Goal: Task Accomplishment & Management: Complete application form

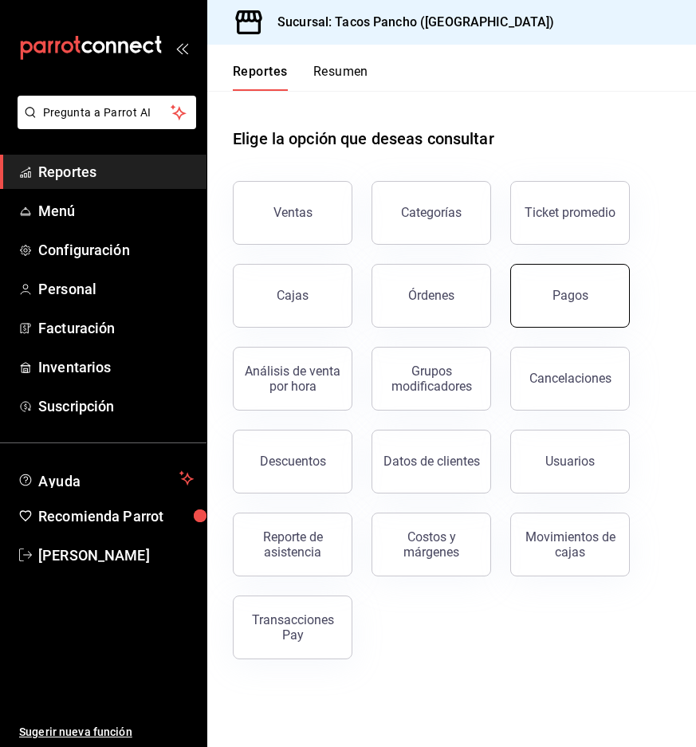
click at [557, 305] on button "Pagos" at bounding box center [570, 296] width 120 height 64
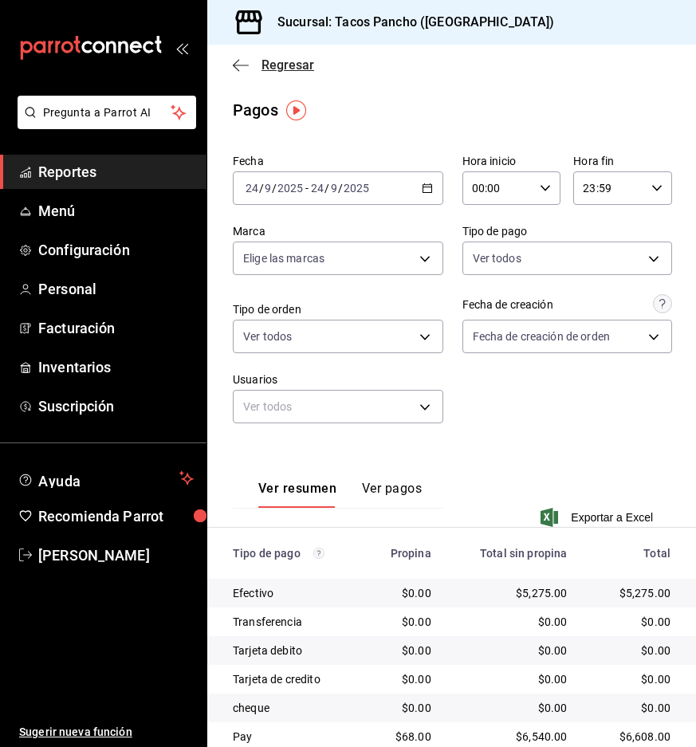
click at [244, 65] on icon "button" at bounding box center [241, 65] width 16 height 1
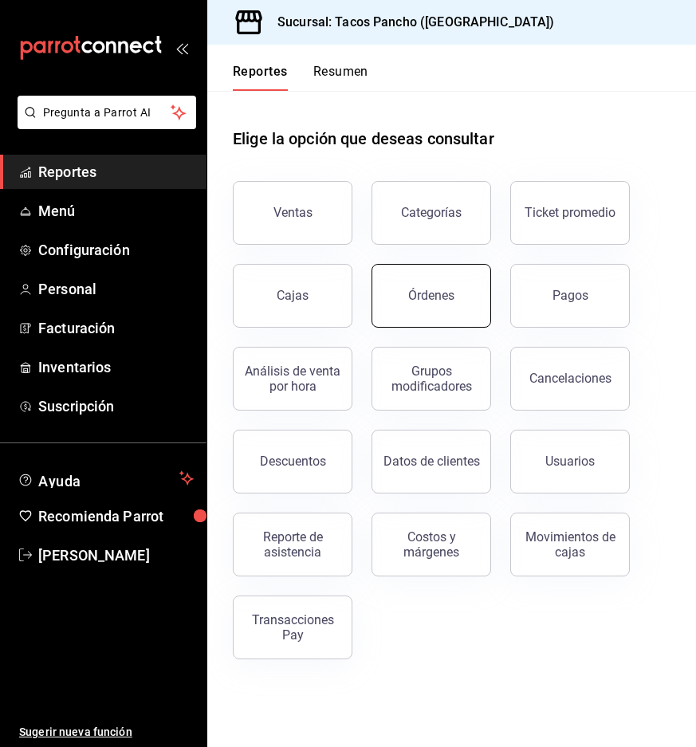
click at [466, 295] on button "Órdenes" at bounding box center [432, 296] width 120 height 64
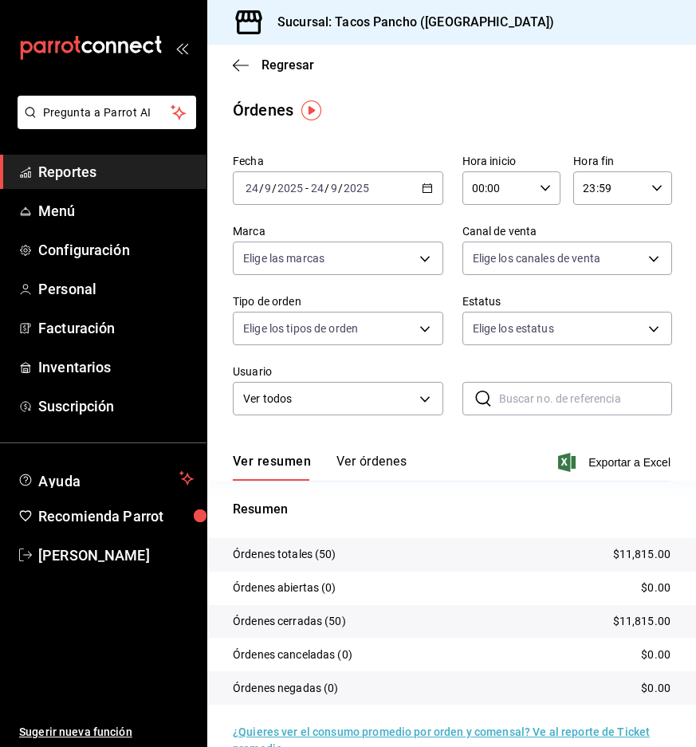
click at [377, 464] on button "Ver órdenes" at bounding box center [371, 467] width 70 height 27
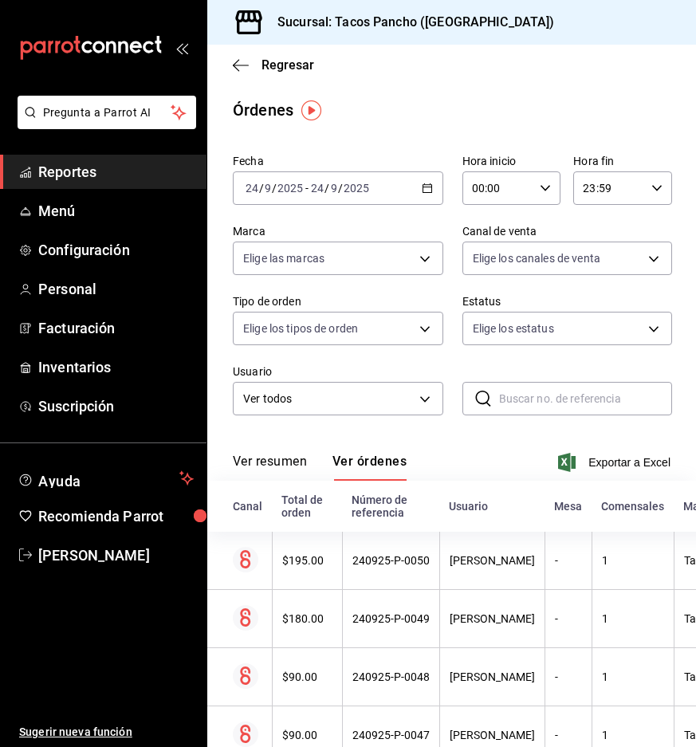
click at [358, 193] on input "2025" at bounding box center [356, 188] width 27 height 13
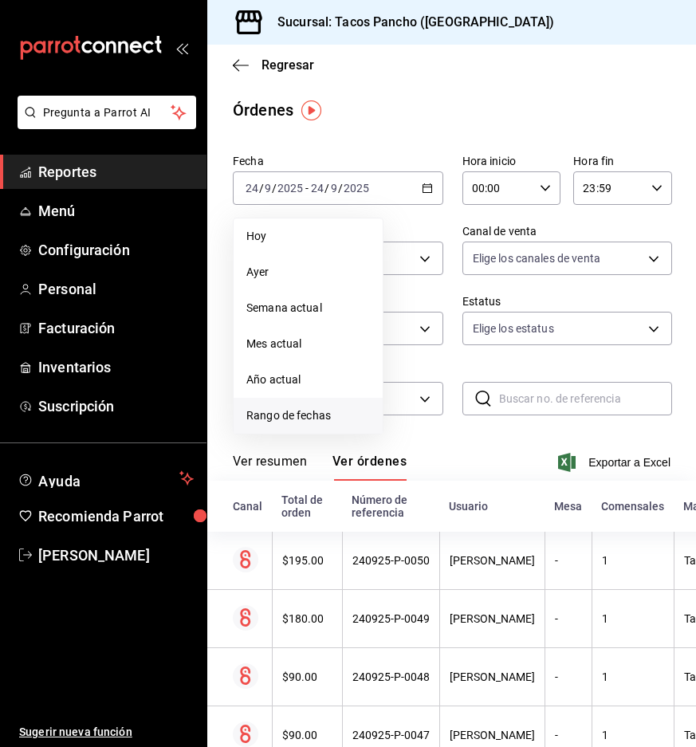
click at [289, 417] on span "Rango de fechas" at bounding box center [308, 415] width 124 height 17
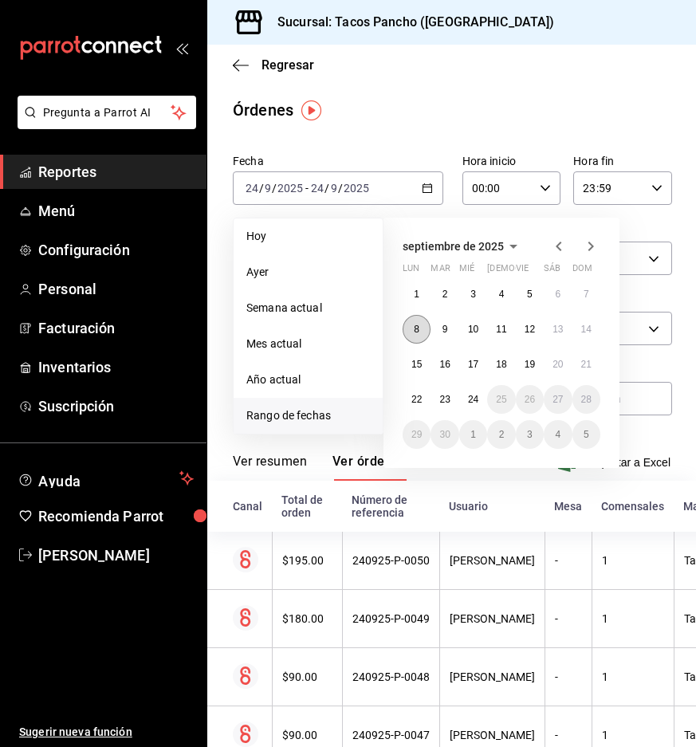
click at [409, 335] on button "8" at bounding box center [417, 329] width 28 height 29
click at [563, 301] on button "6" at bounding box center [558, 294] width 28 height 29
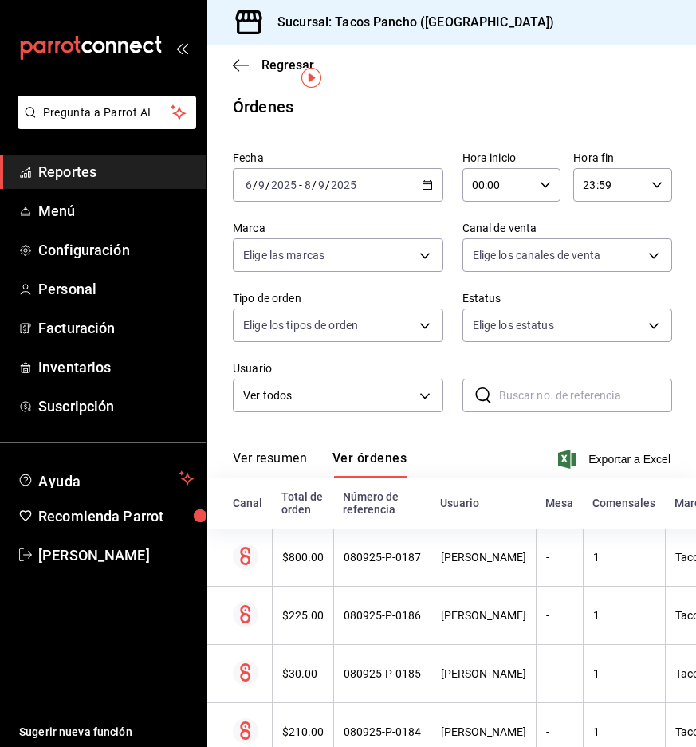
scroll to position [114, 0]
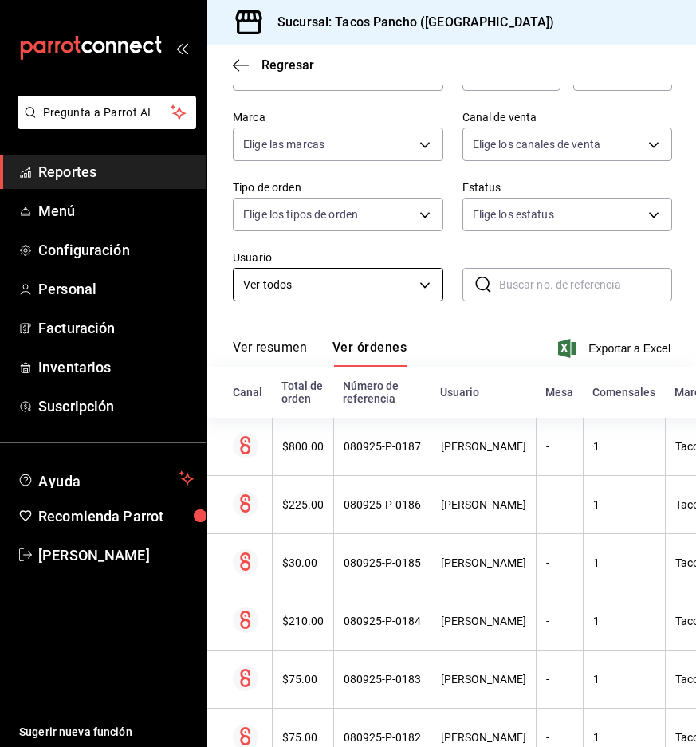
click at [386, 280] on body "Pregunta a Parrot AI Reportes Menú Configuración Personal Facturación Inventari…" at bounding box center [348, 373] width 696 height 747
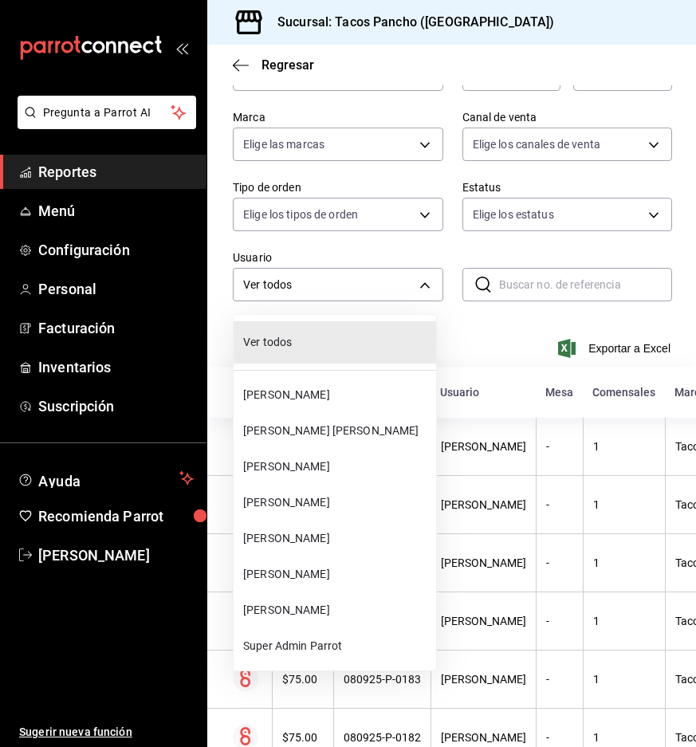
click at [381, 283] on div at bounding box center [348, 373] width 696 height 747
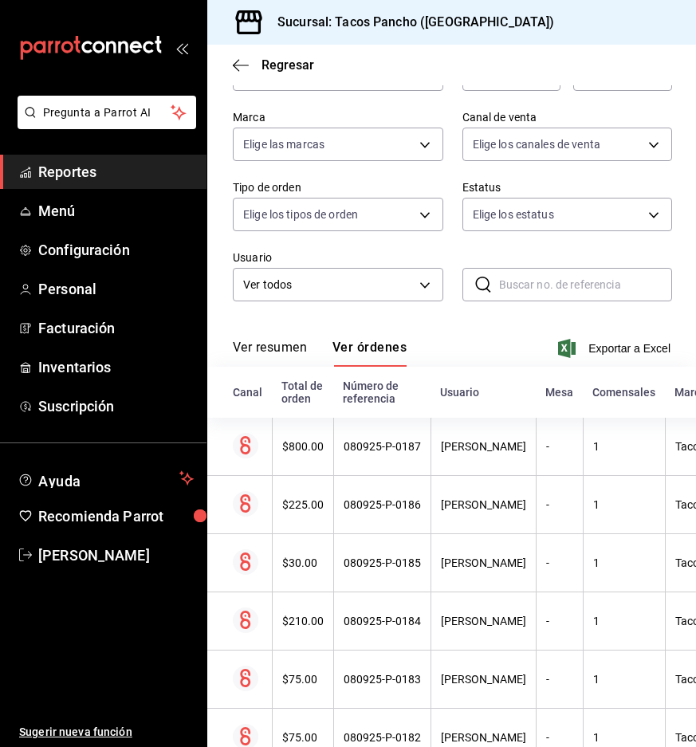
click at [379, 285] on body "Pregunta a Parrot AI Reportes Menú Configuración Personal Facturación Inventari…" at bounding box center [348, 373] width 696 height 747
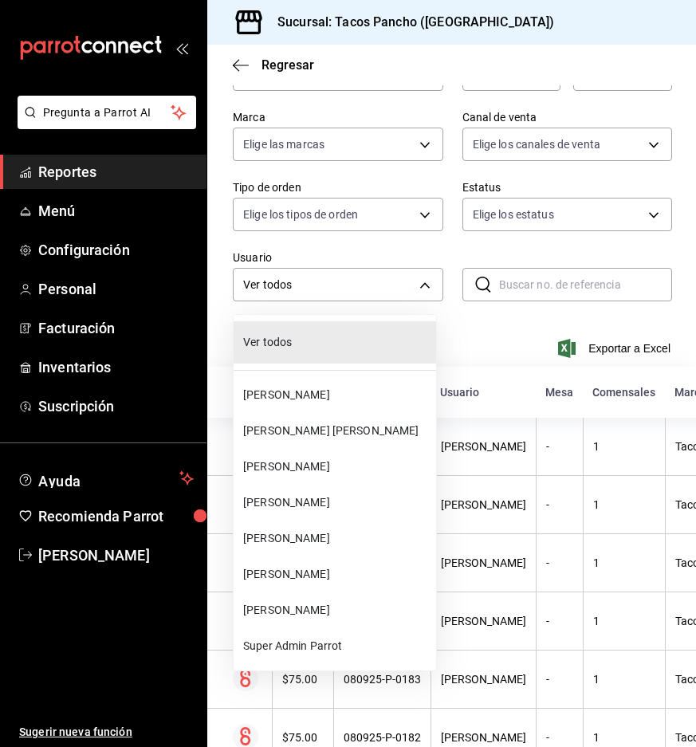
click at [317, 502] on span "[PERSON_NAME]" at bounding box center [336, 502] width 187 height 17
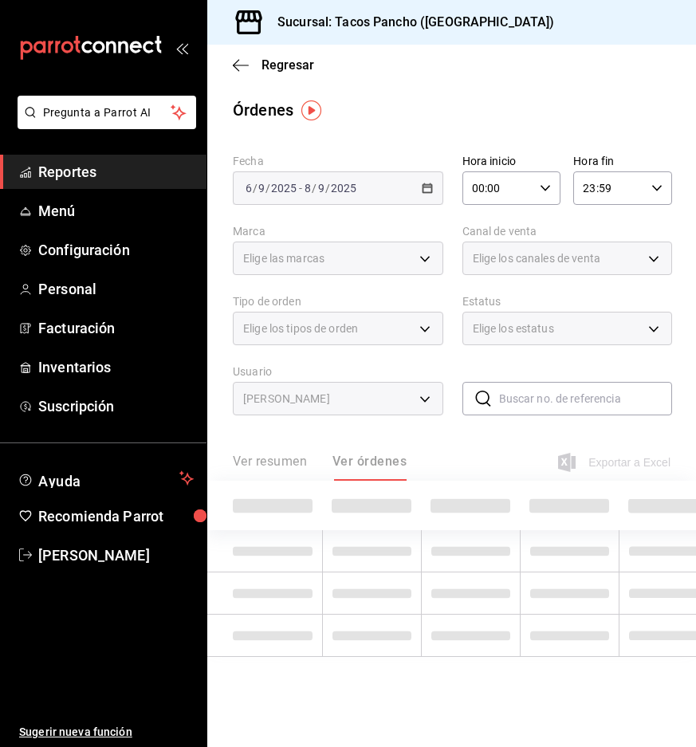
type input "b6f9b754-65e6-4092-b3f9-9b8f8feb7caa"
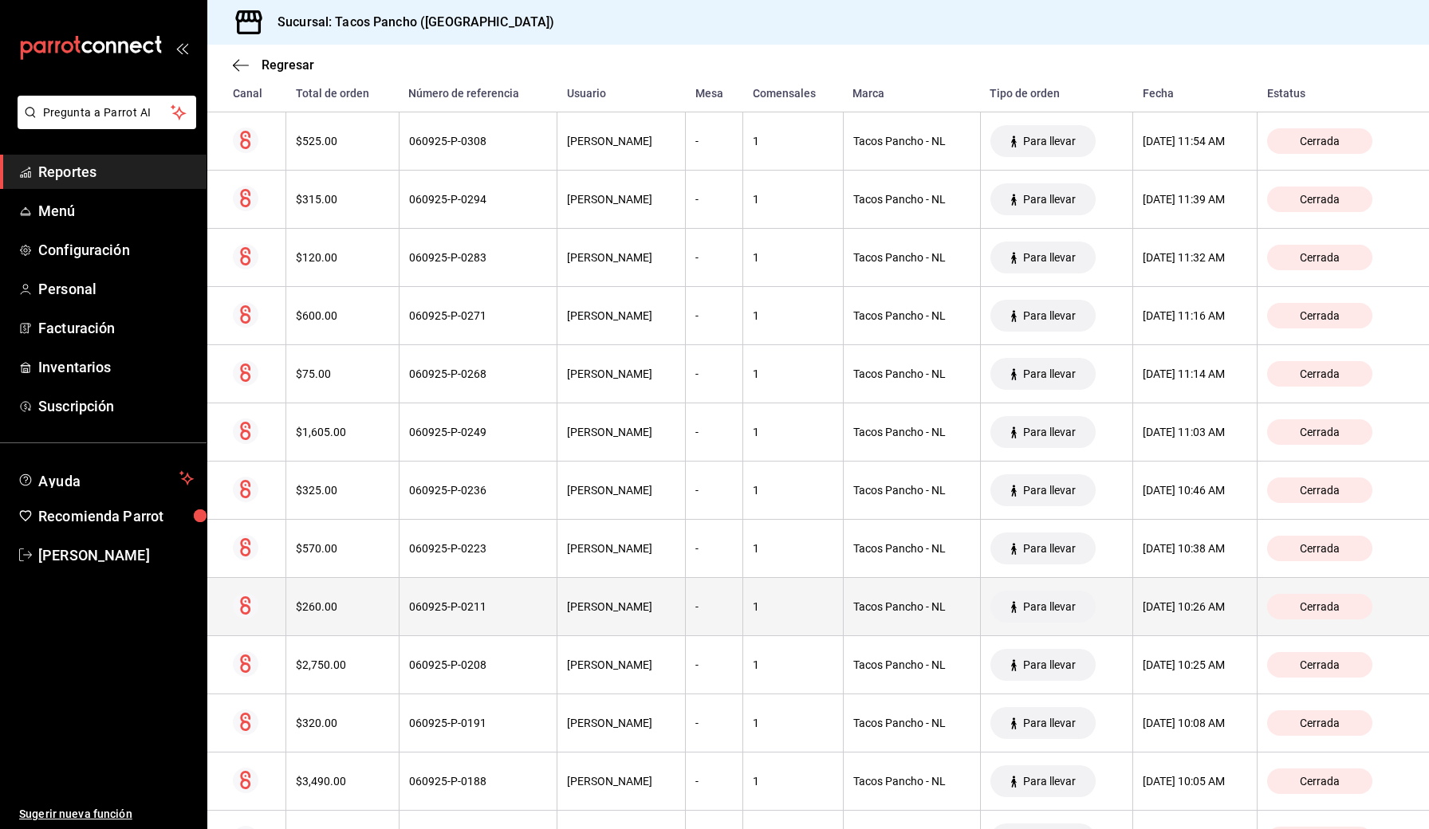
scroll to position [2340, 0]
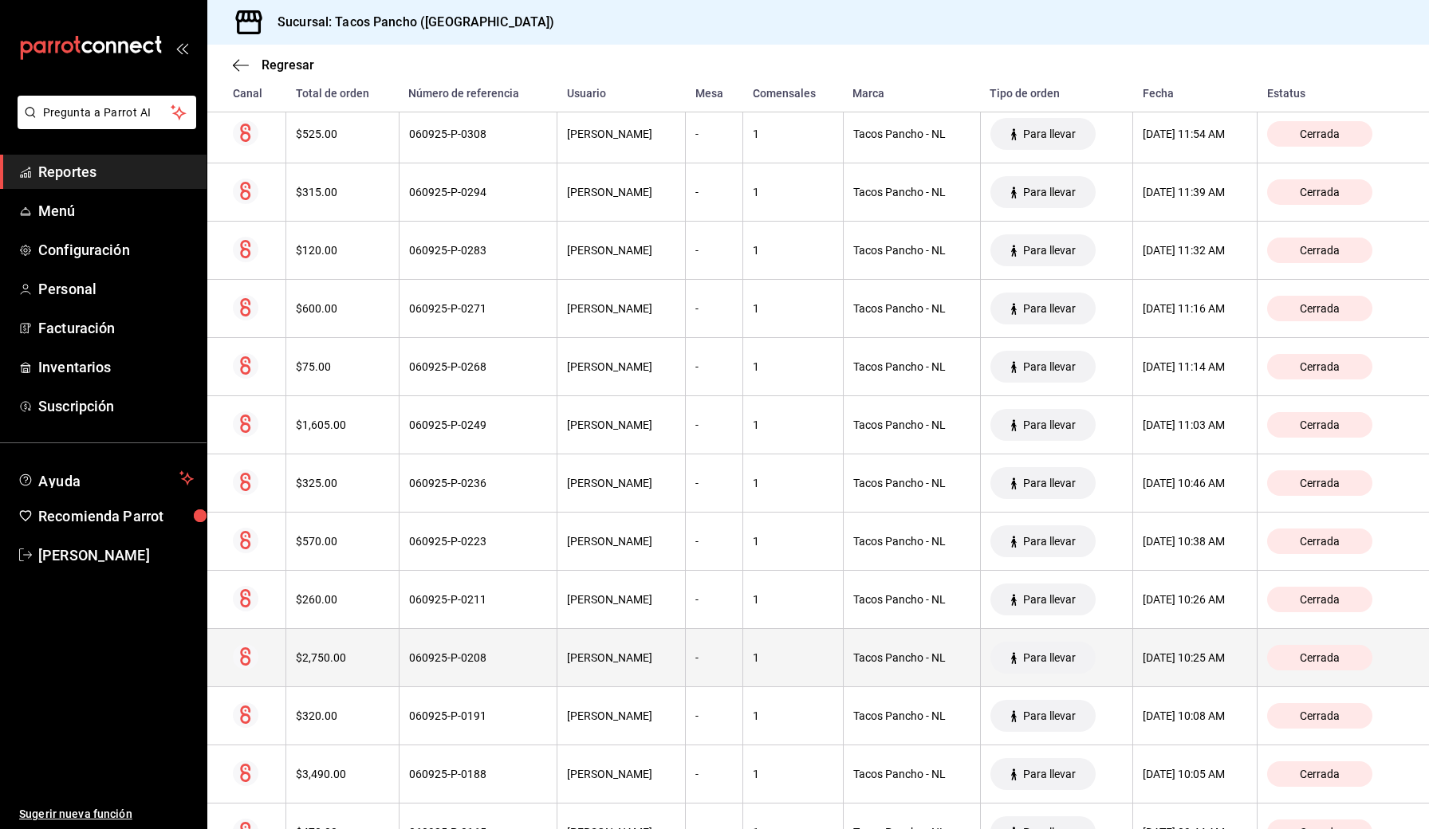
click at [349, 651] on div "$2,750.00" at bounding box center [342, 657] width 92 height 13
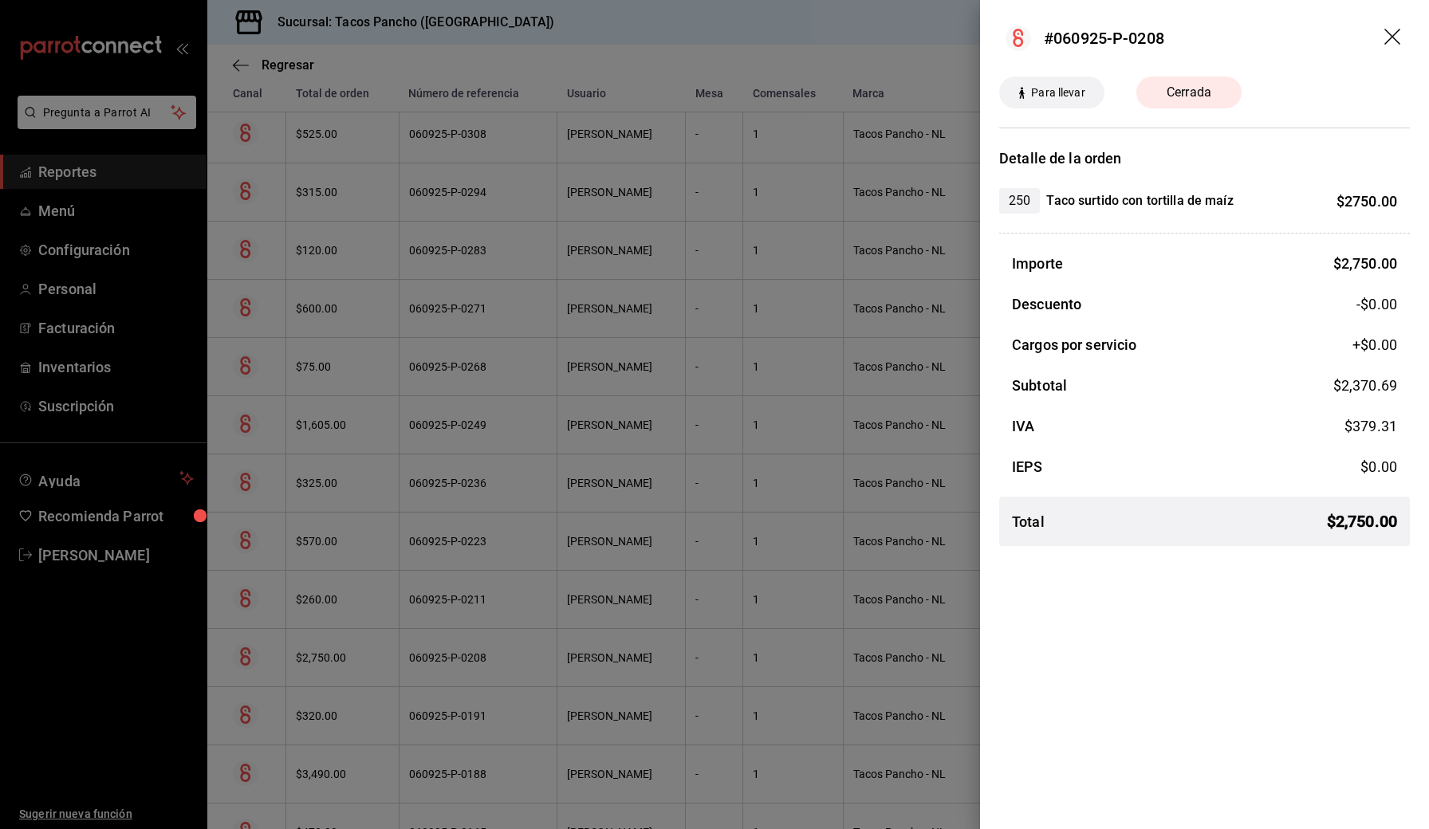
click at [695, 38] on icon "drag" at bounding box center [1392, 37] width 16 height 16
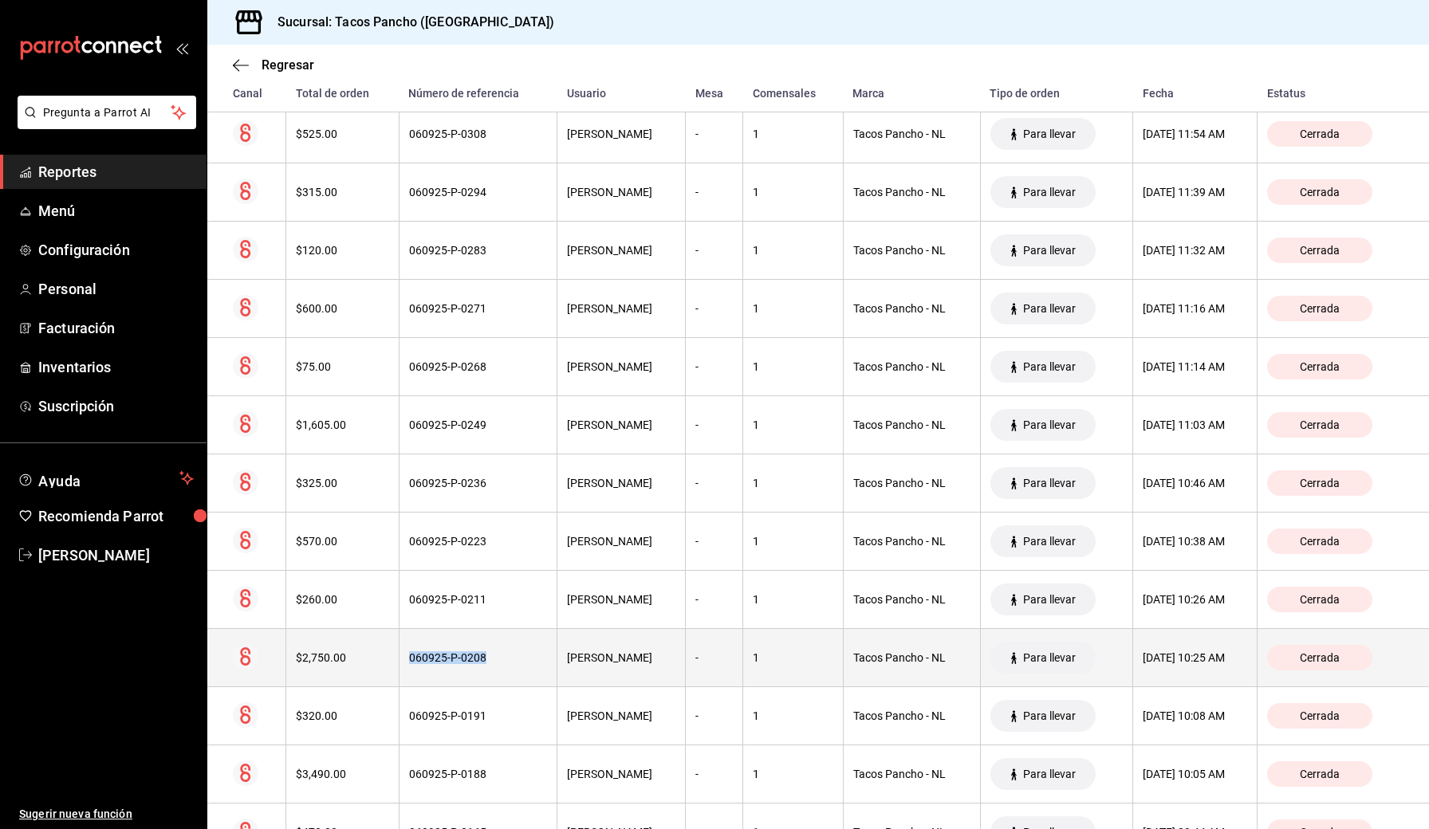
drag, startPoint x: 481, startPoint y: 659, endPoint x: 405, endPoint y: 663, distance: 75.9
click at [409, 663] on div "060925-P-0208" at bounding box center [478, 657] width 139 height 13
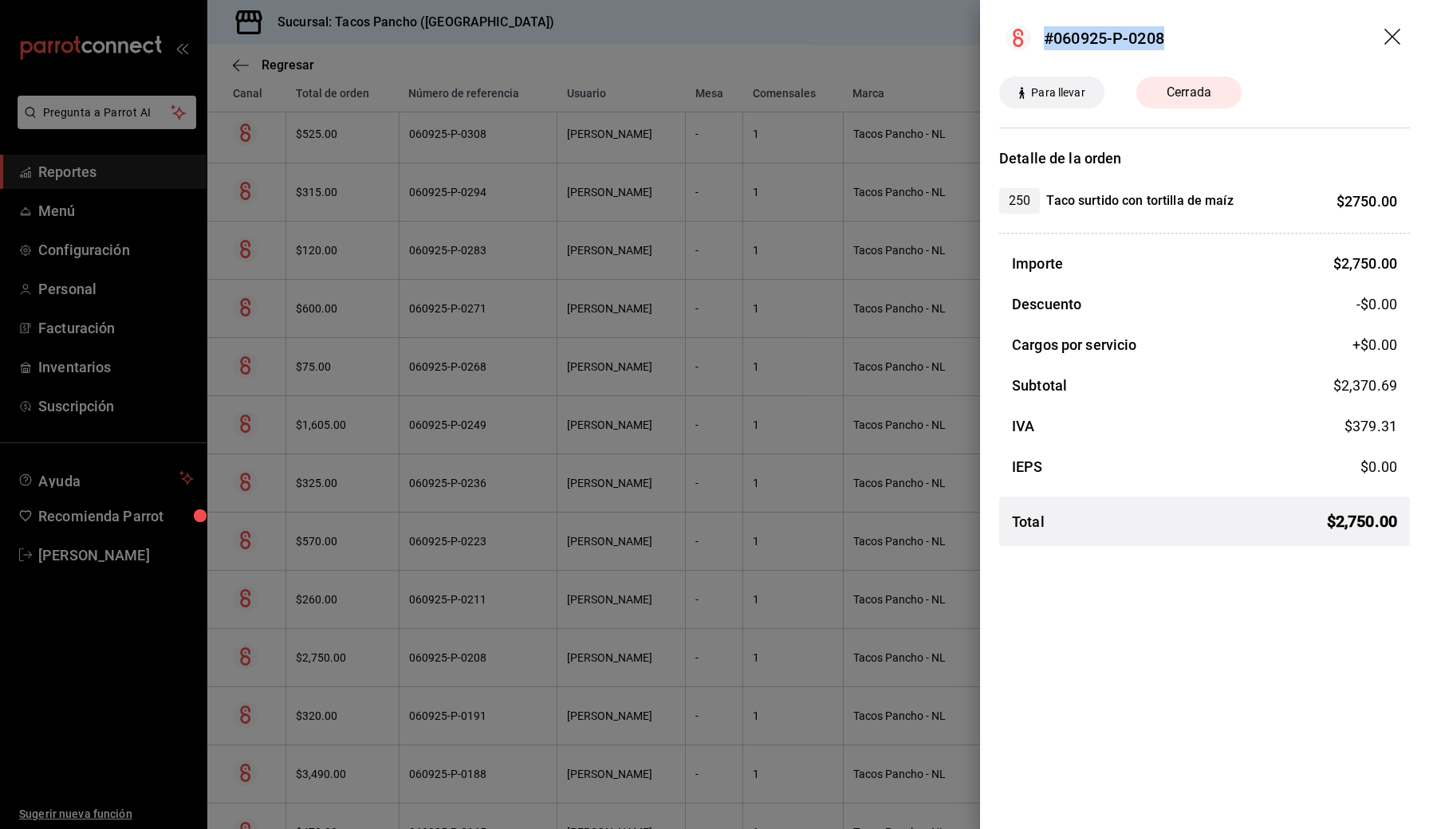
drag, startPoint x: 1187, startPoint y: 41, endPoint x: 1033, endPoint y: 43, distance: 154.7
click at [695, 43] on header "#060925-P-0208" at bounding box center [1204, 38] width 449 height 77
copy div "#060925-P-0208"
click at [695, 37] on icon "drag" at bounding box center [1393, 38] width 19 height 19
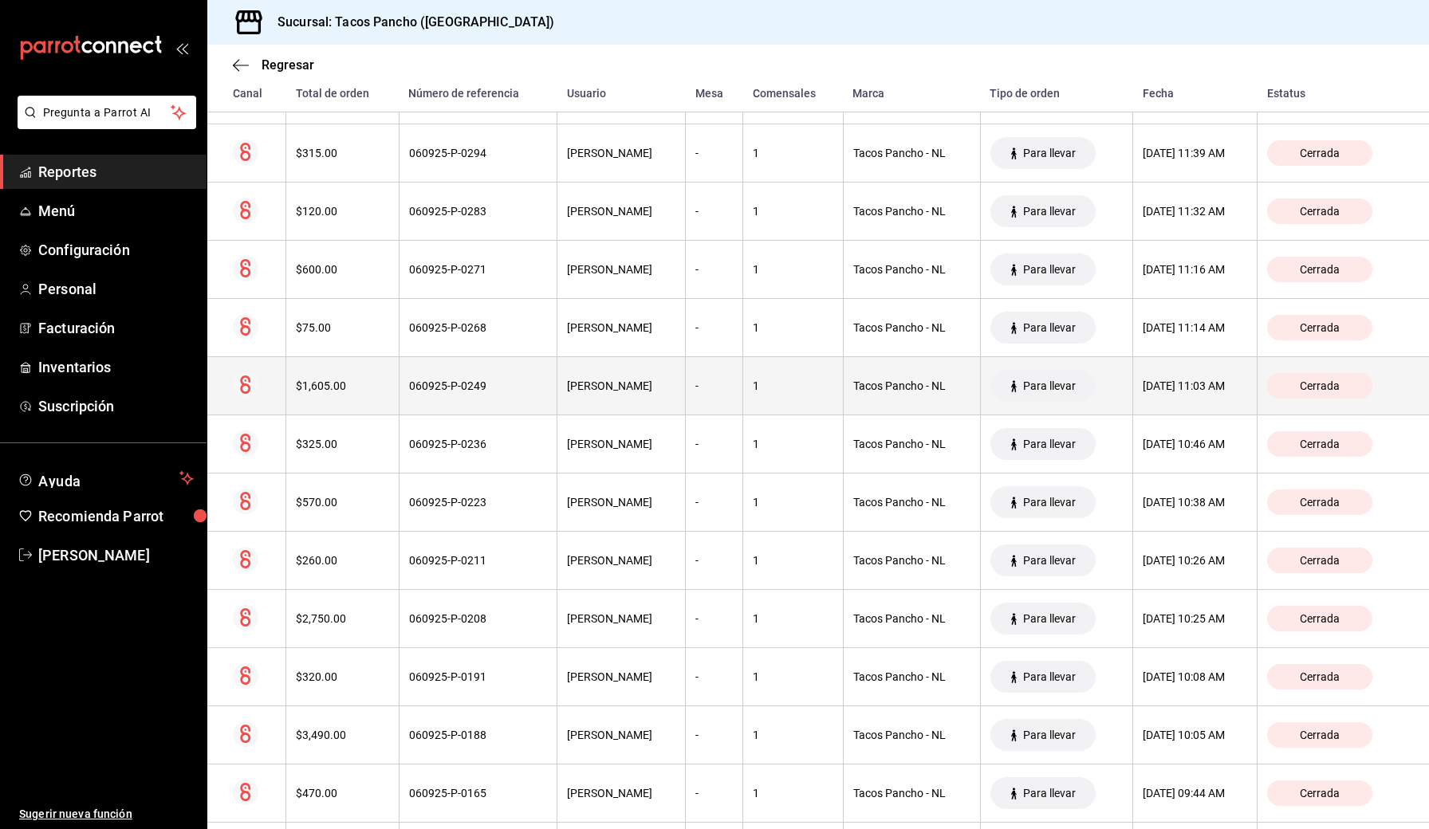
scroll to position [2408, 0]
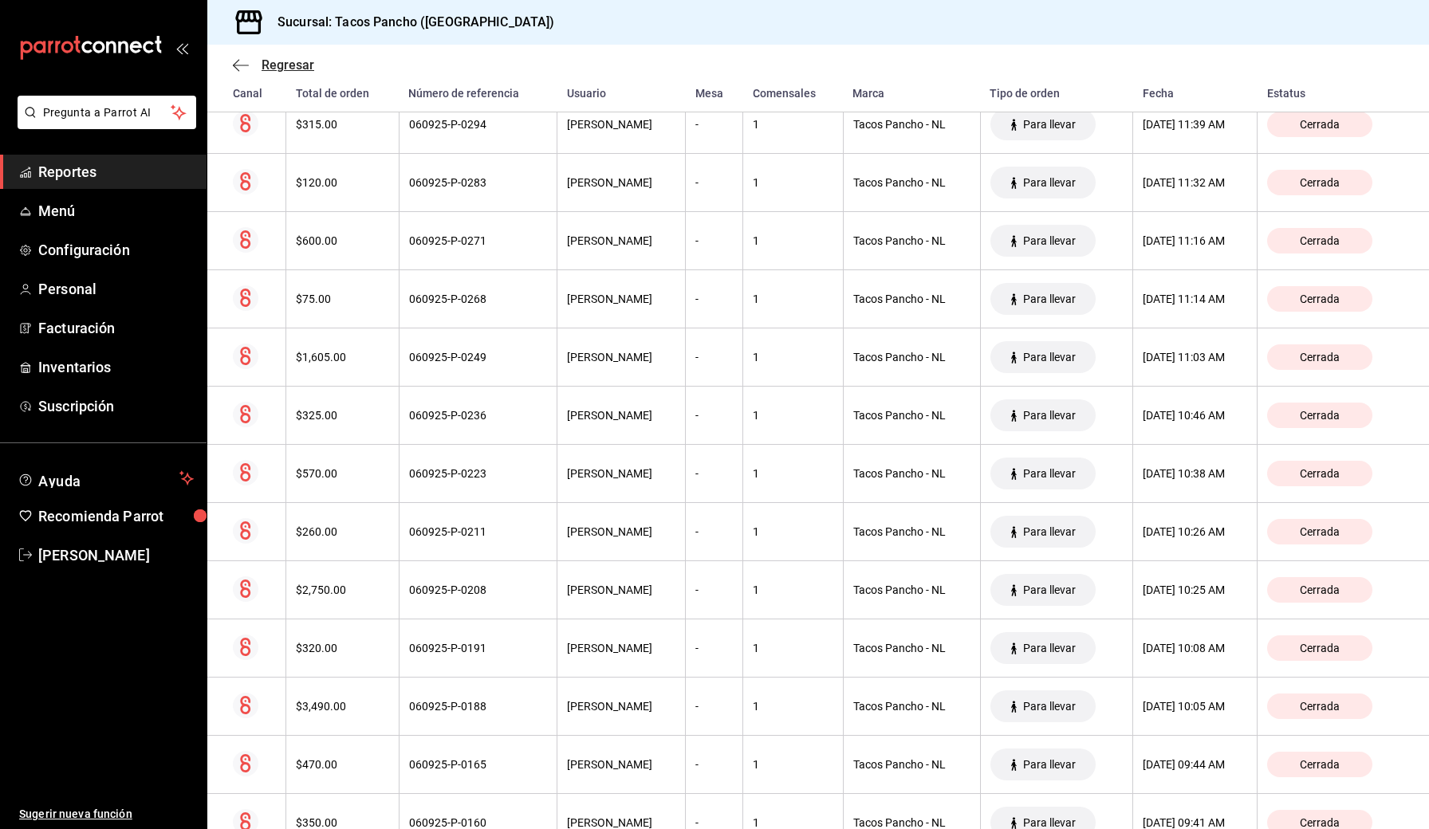
click at [242, 70] on icon "button" at bounding box center [241, 65] width 16 height 14
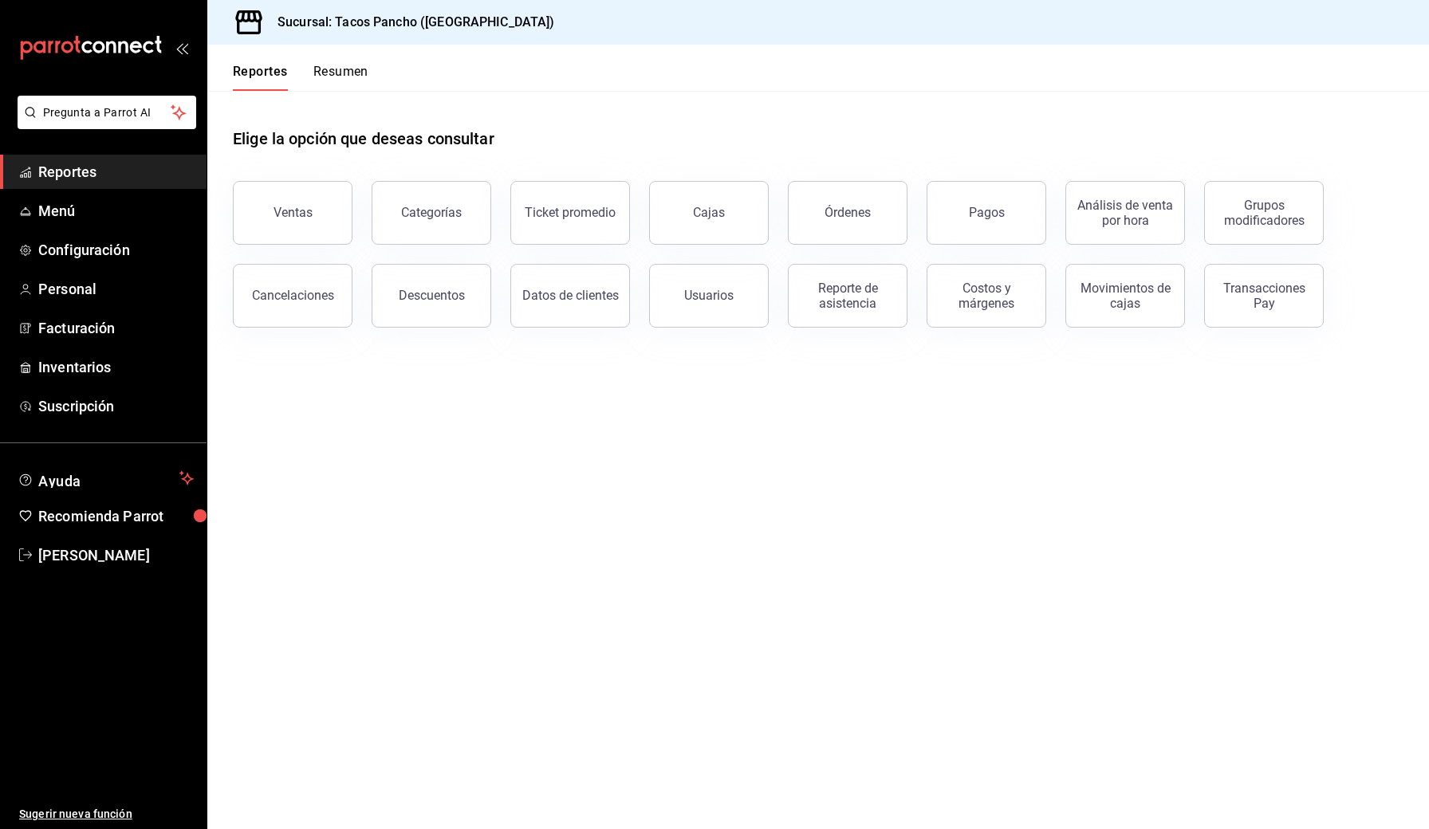
click at [695, 391] on main "Elige la opción que deseas consultar Ventas Categorías Ticket promedio Cajas Ór…" at bounding box center [818, 460] width 1222 height 738
drag, startPoint x: 583, startPoint y: 207, endPoint x: 593, endPoint y: 246, distance: 40.4
click at [593, 246] on div "Ventas Categorías Ticket promedio Cajas Órdenes Pagos Análisis de venta por hor…" at bounding box center [809, 245] width 1190 height 166
click at [588, 217] on div "Ticket promedio" at bounding box center [570, 212] width 91 height 15
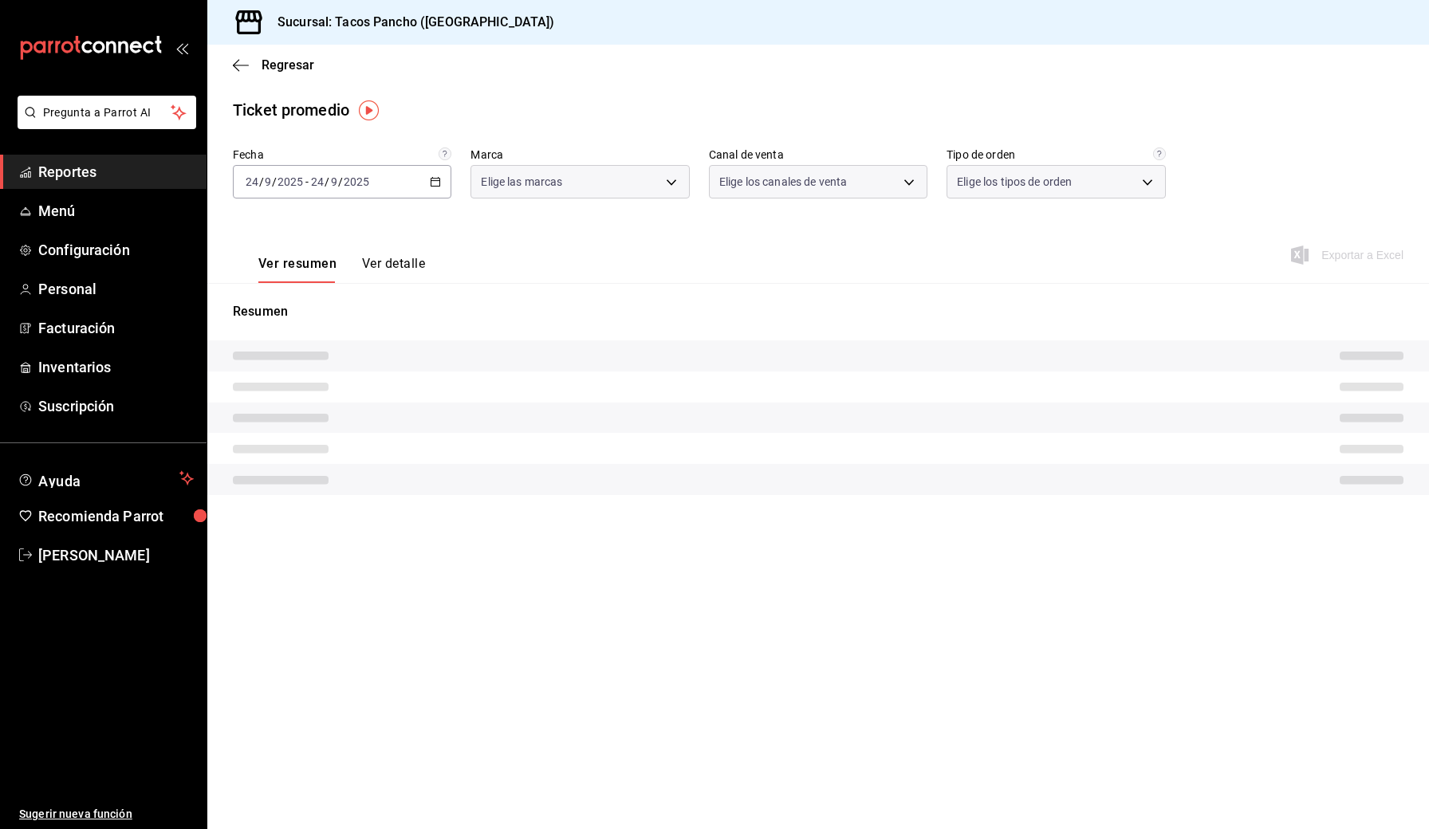
type input "f65aafaf-e4f9-4a31-b90d-c7b4facc4866"
type input "PARROT,UBER_EATS,RAPPI,DIDI_FOOD,ONLINE"
type input "c487d815-b2f3-4455-8d13-13dfd57028a0,a6cc68cc-3b50-4f51-862d-2f78376af88d,9b823…"
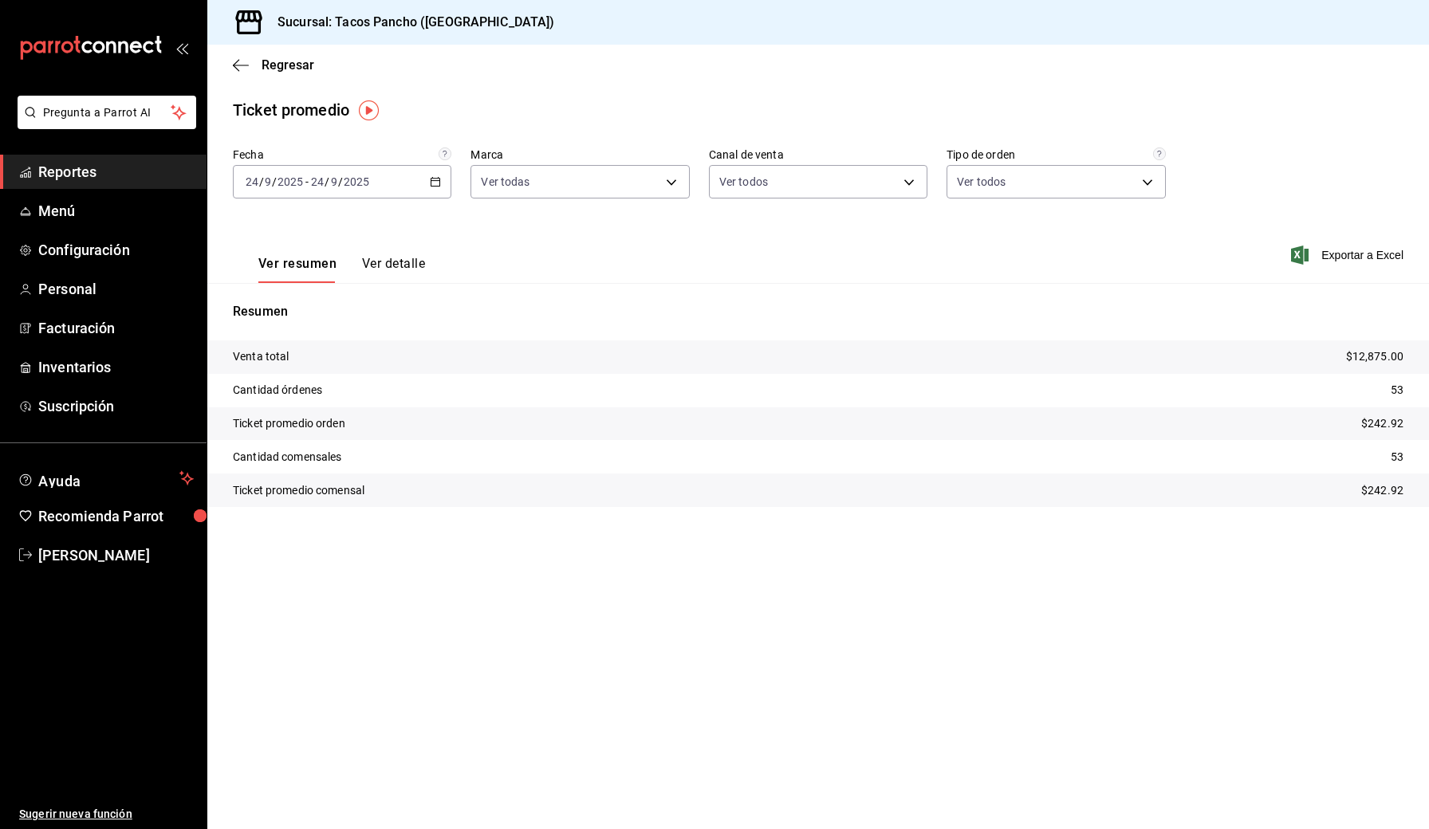
click at [395, 266] on button "Ver detalle" at bounding box center [393, 269] width 63 height 27
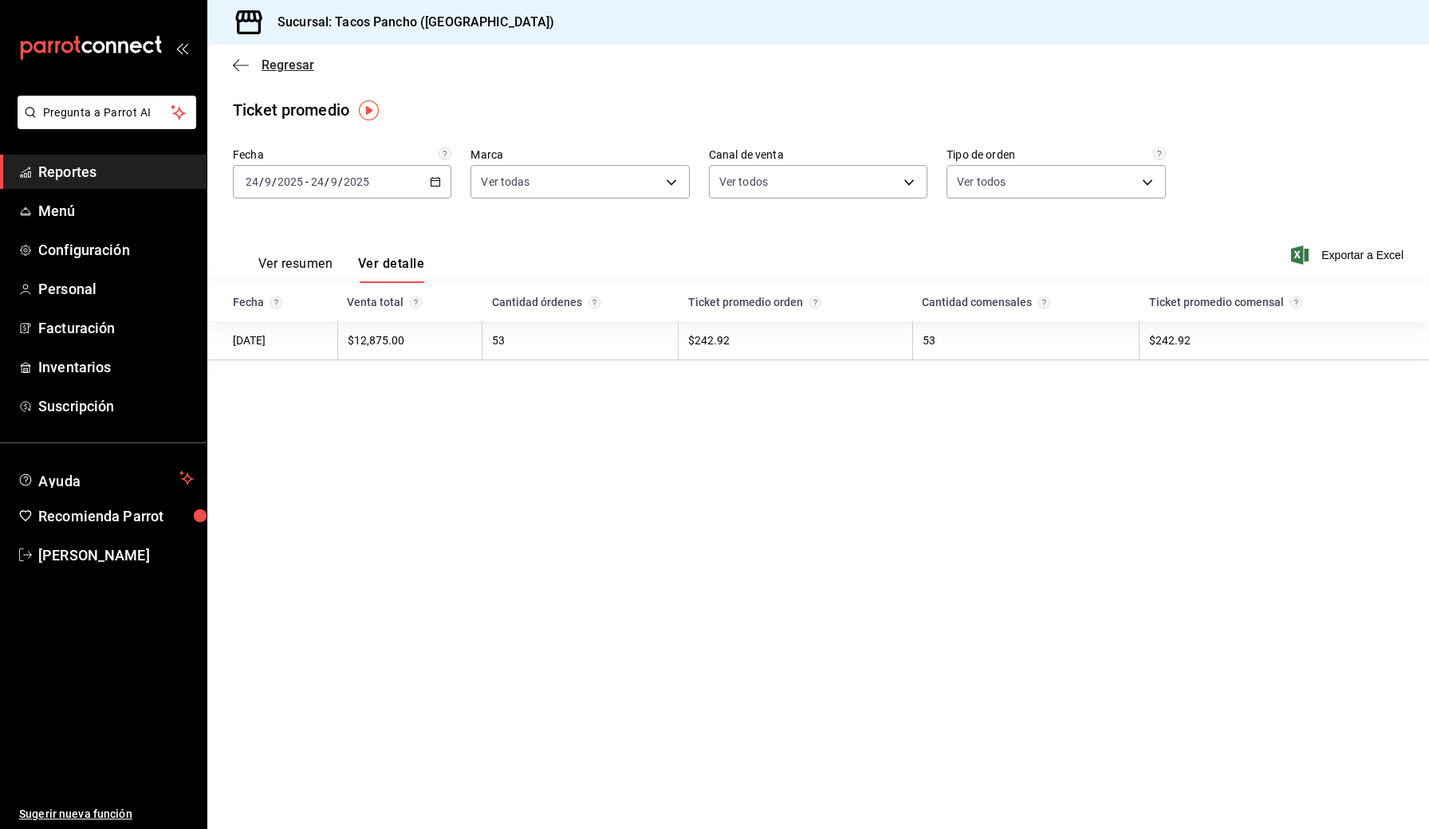
click at [238, 67] on icon "button" at bounding box center [241, 65] width 16 height 14
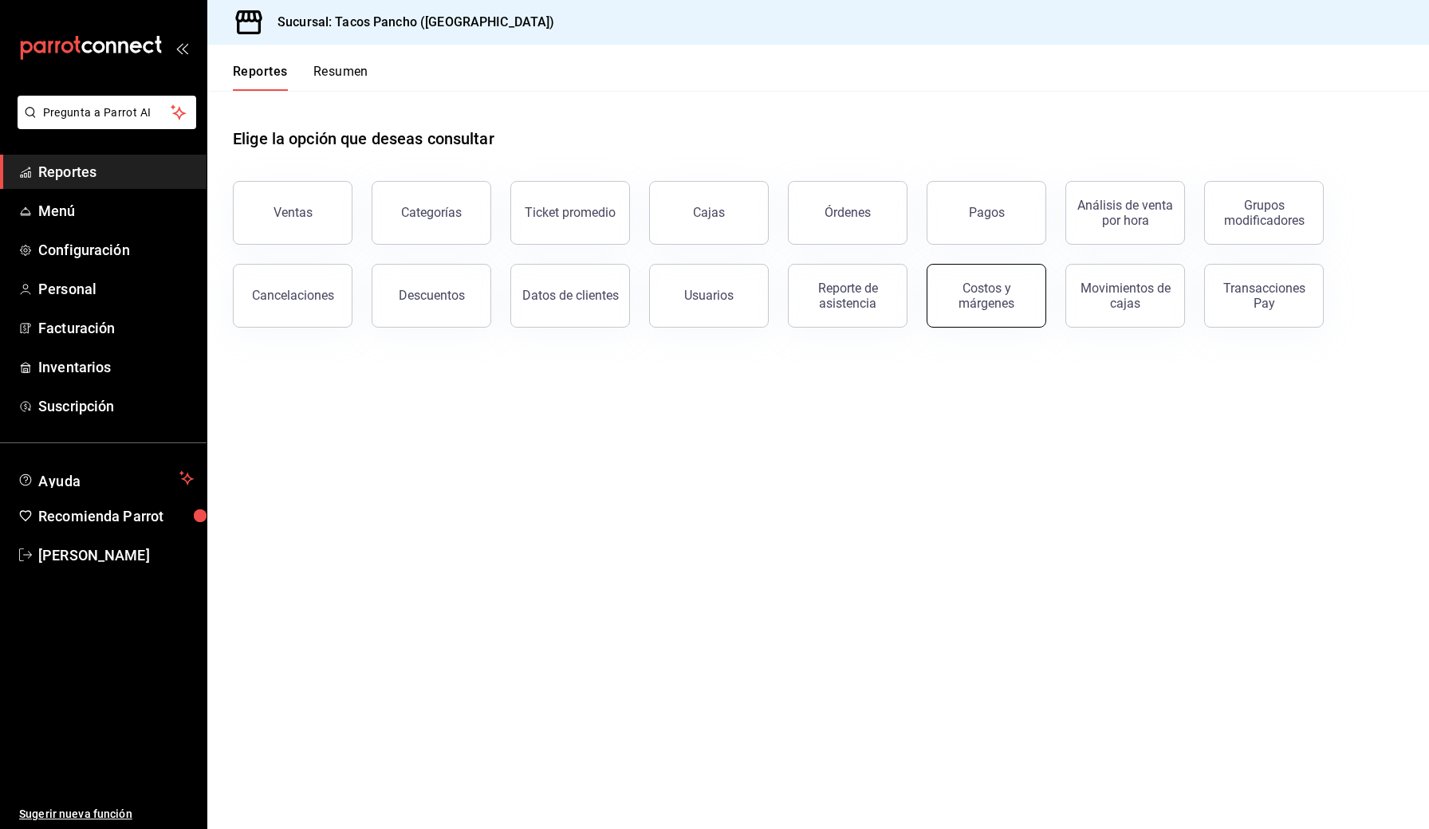
drag, startPoint x: 963, startPoint y: 212, endPoint x: 959, endPoint y: 307, distance: 95.0
click at [695, 307] on div "Ventas Categorías Ticket promedio Cajas Órdenes Pagos Análisis de venta por hor…" at bounding box center [809, 245] width 1190 height 166
click at [695, 217] on div "Órdenes" at bounding box center [847, 212] width 46 height 15
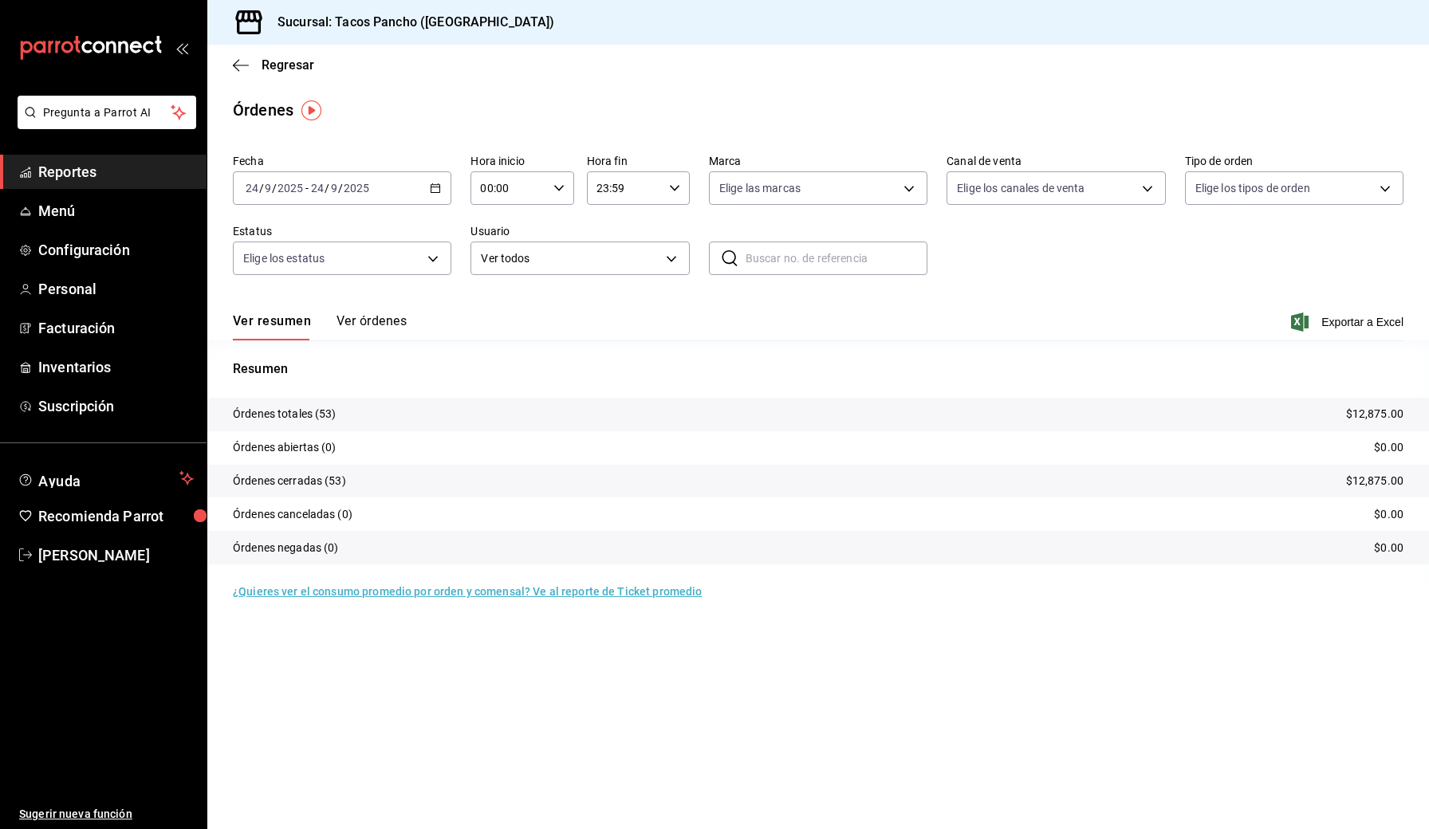
click at [369, 331] on button "Ver órdenes" at bounding box center [371, 326] width 70 height 27
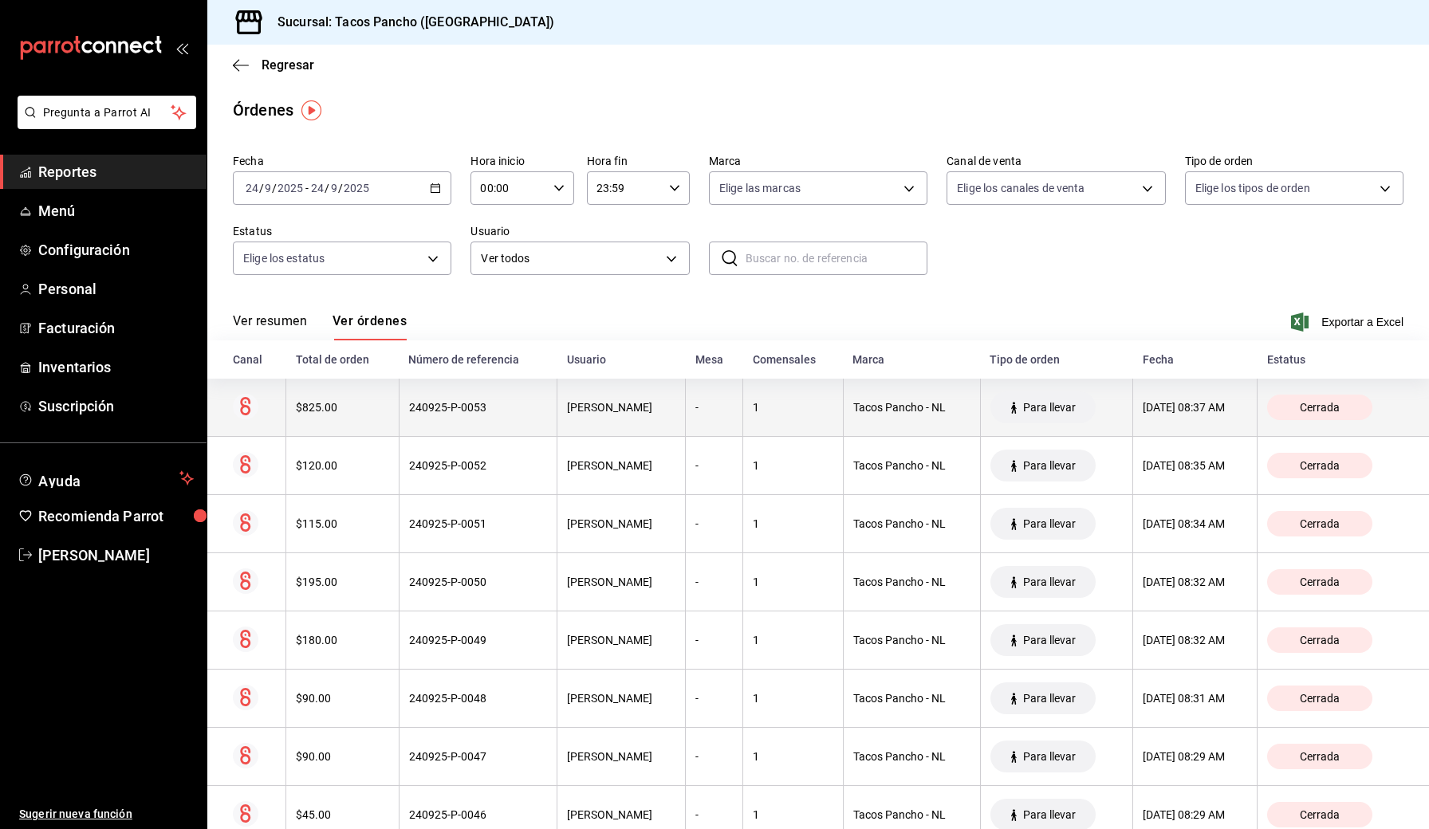
click at [302, 428] on th "$825.00" at bounding box center [342, 408] width 112 height 58
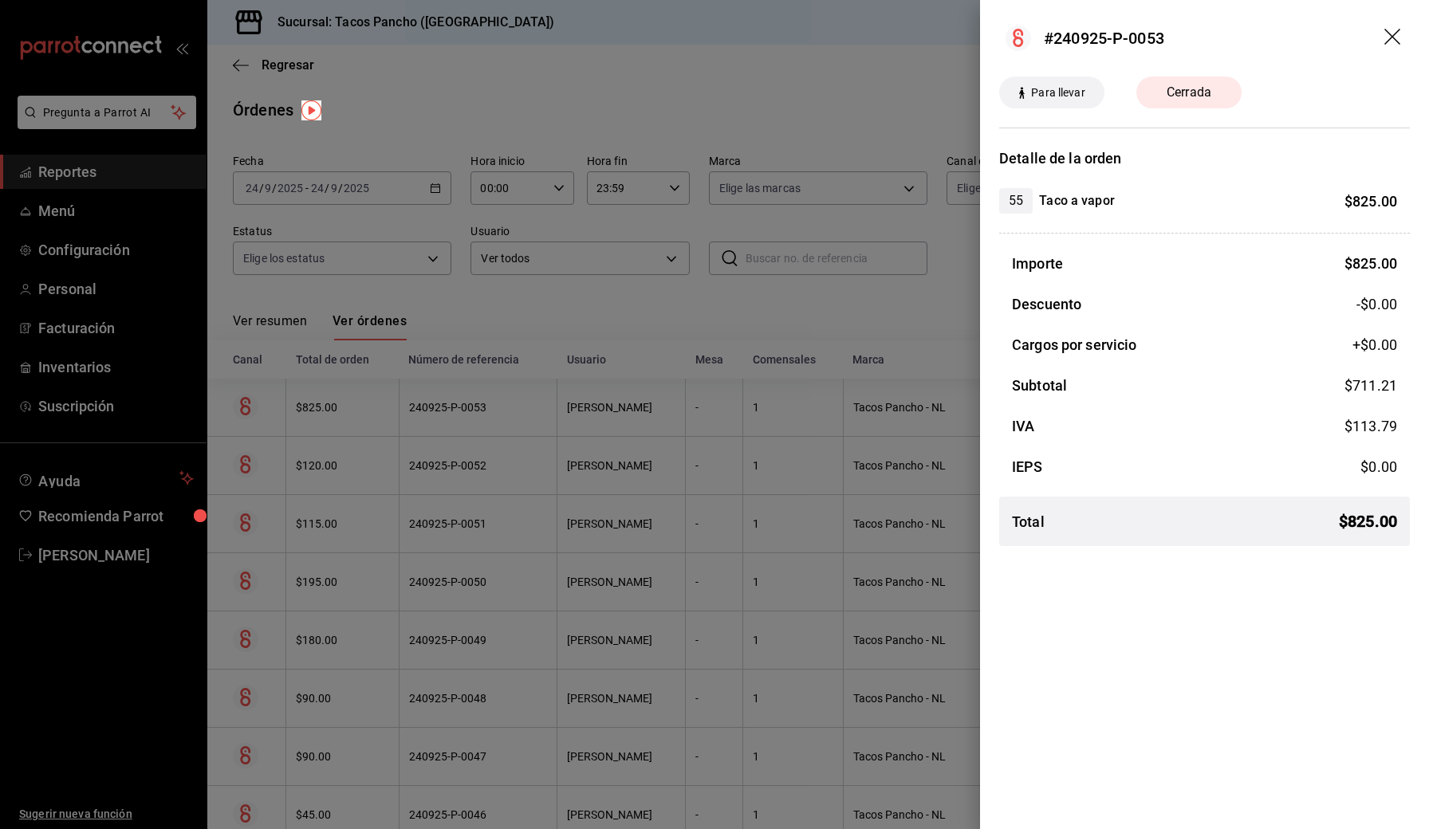
click at [695, 313] on h3 "Descuento" at bounding box center [1046, 304] width 69 height 22
click at [695, 203] on h4 "Taco a vapor" at bounding box center [1077, 200] width 76 height 19
click at [695, 98] on span "Para llevar" at bounding box center [1058, 93] width 66 height 17
click at [695, 84] on span "Cerrada" at bounding box center [1189, 92] width 64 height 19
click at [695, 33] on icon "drag" at bounding box center [1393, 38] width 19 height 19
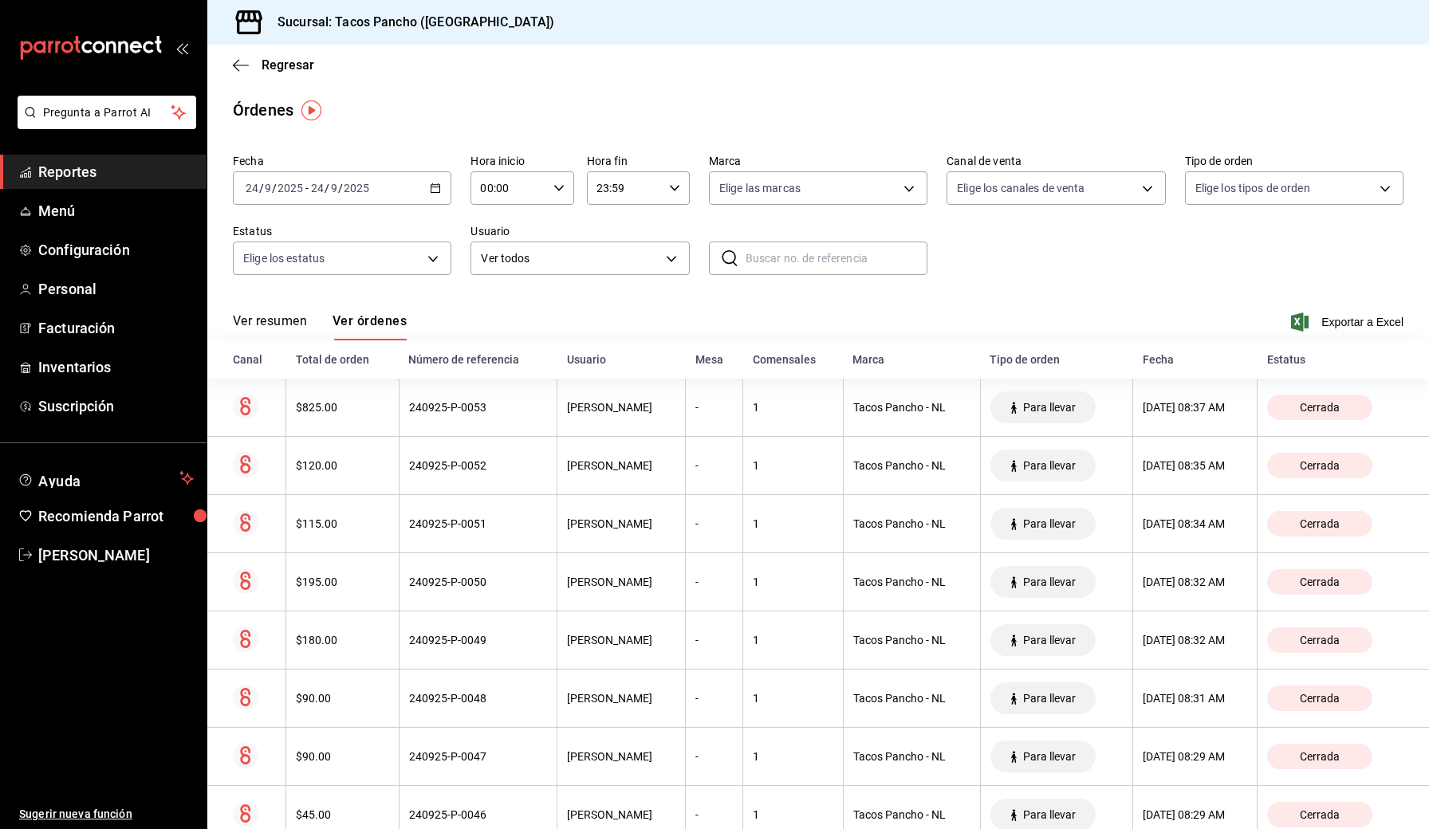
click at [72, 176] on span "Reportes" at bounding box center [115, 172] width 155 height 22
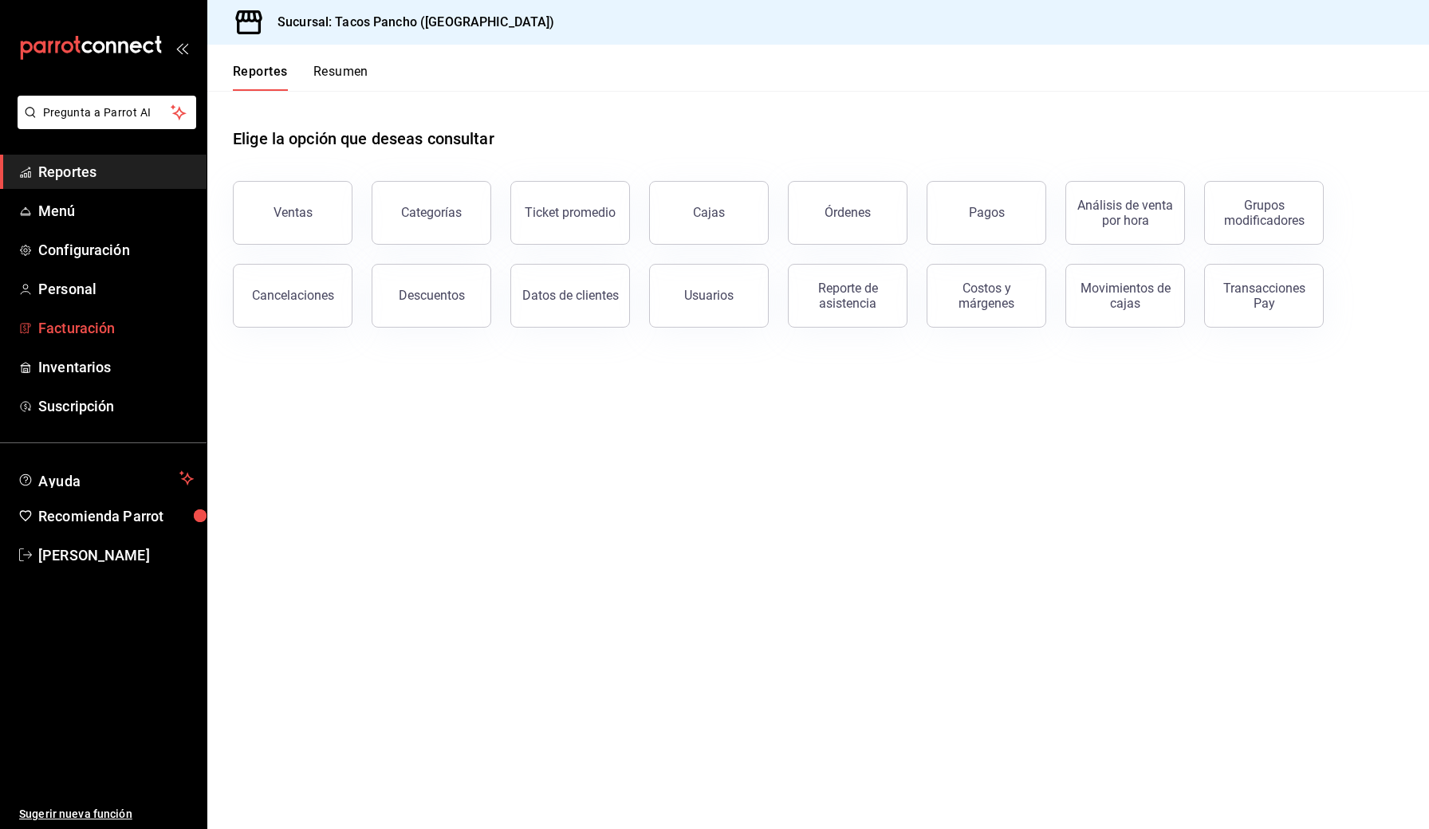
click at [68, 329] on span "Facturación" at bounding box center [115, 328] width 155 height 22
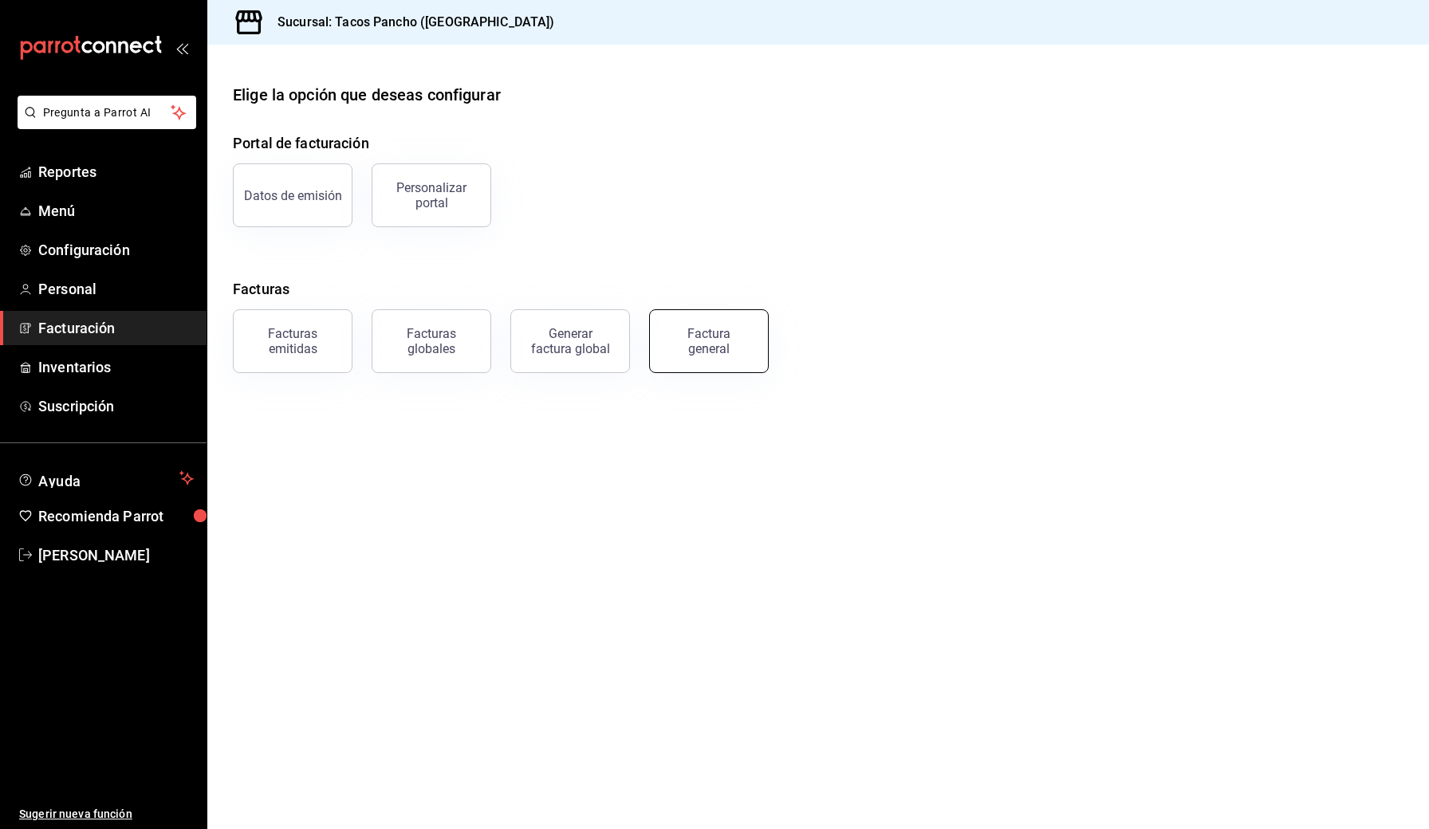
click at [695, 346] on div "Factura general" at bounding box center [709, 341] width 80 height 30
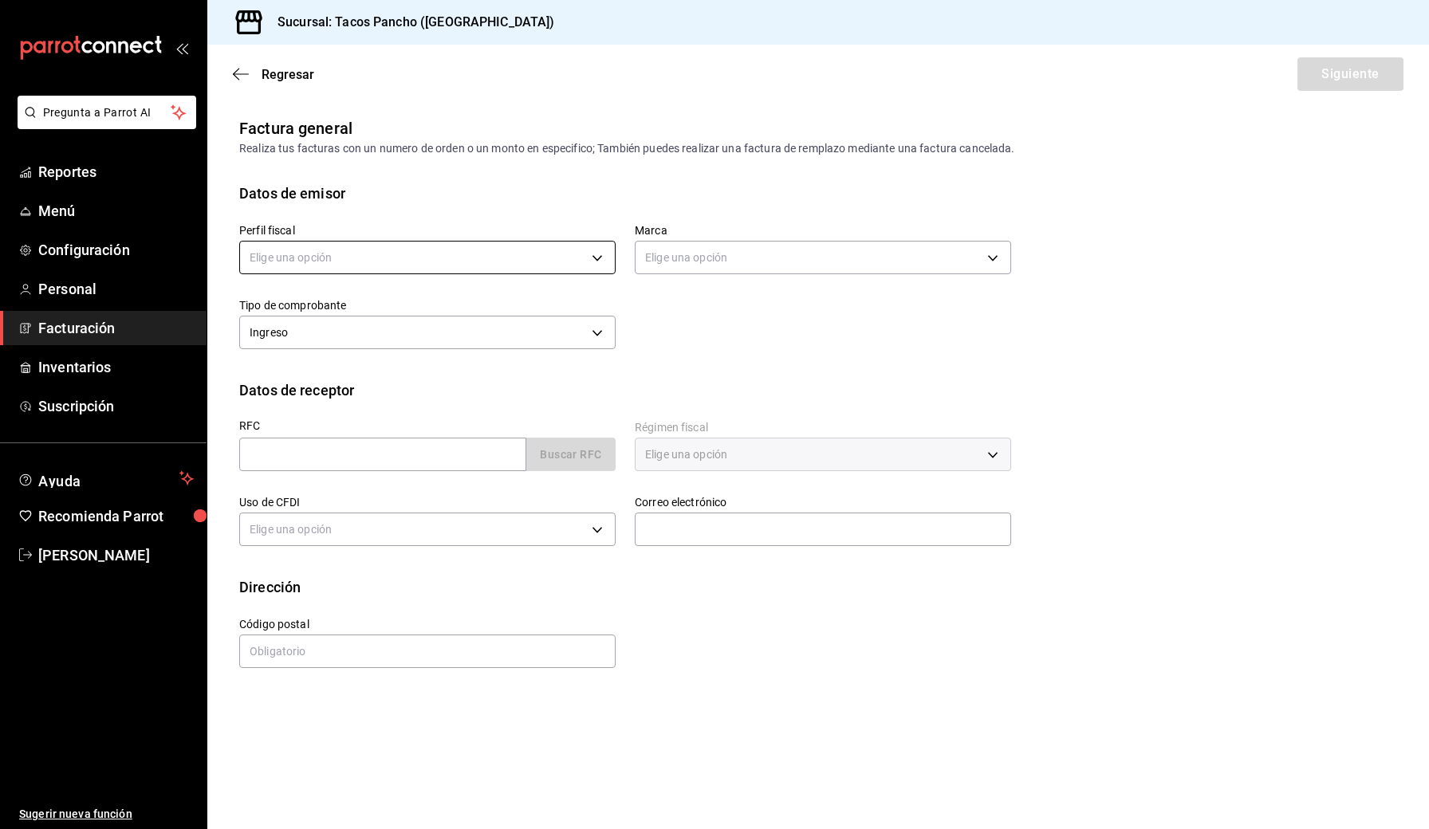
click at [427, 266] on body "Pregunta a Parrot AI Reportes Menú Configuración Personal Facturación Inventari…" at bounding box center [714, 414] width 1429 height 829
click at [374, 334] on li "TACOS PANCHO E HIJOS" at bounding box center [427, 339] width 375 height 30
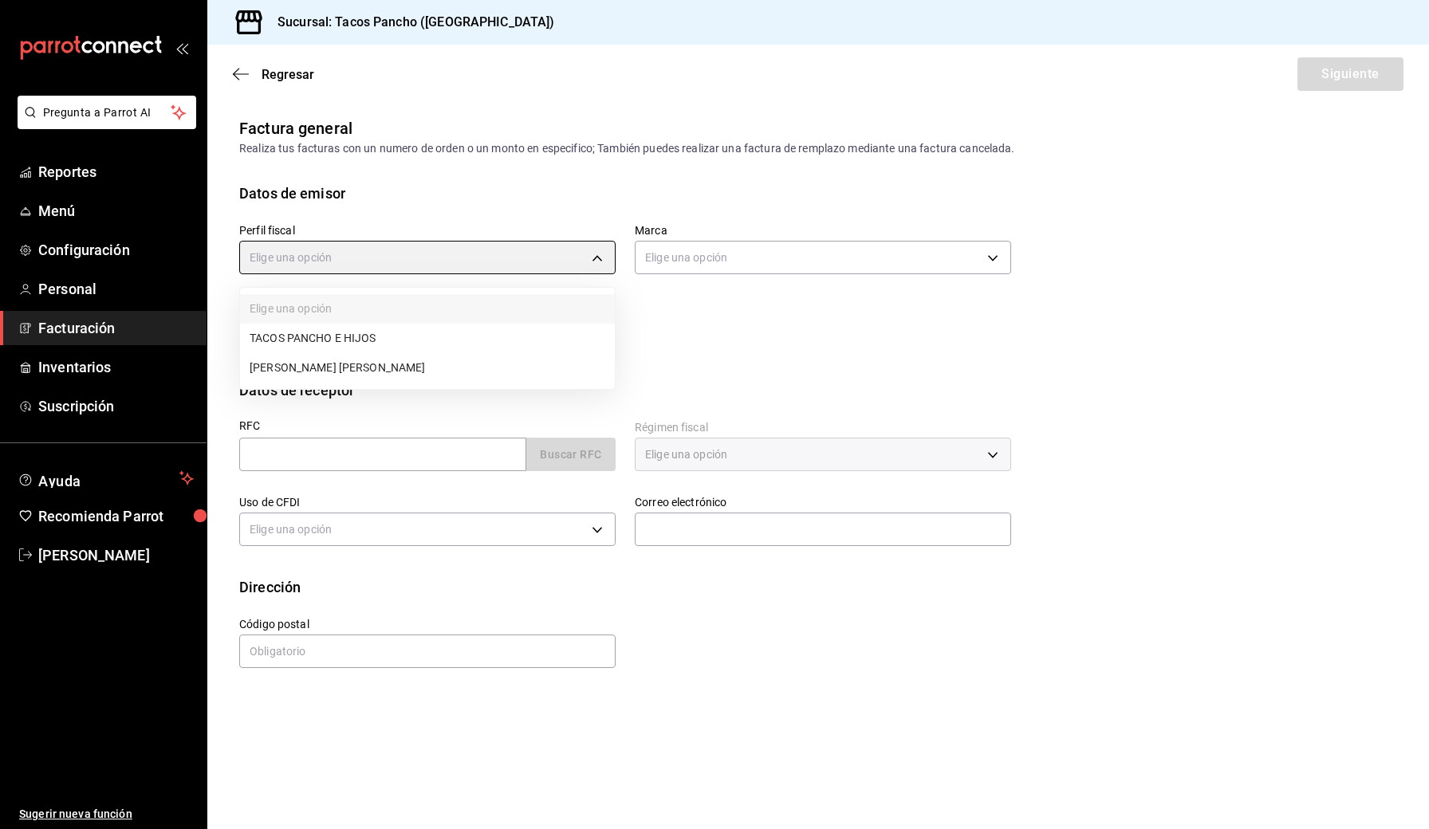
type input "b48fbd09-16e6-45e9-9246-9a8529b3bf2b"
type input "f65aafaf-e4f9-4a31-b90d-c7b4facc4866"
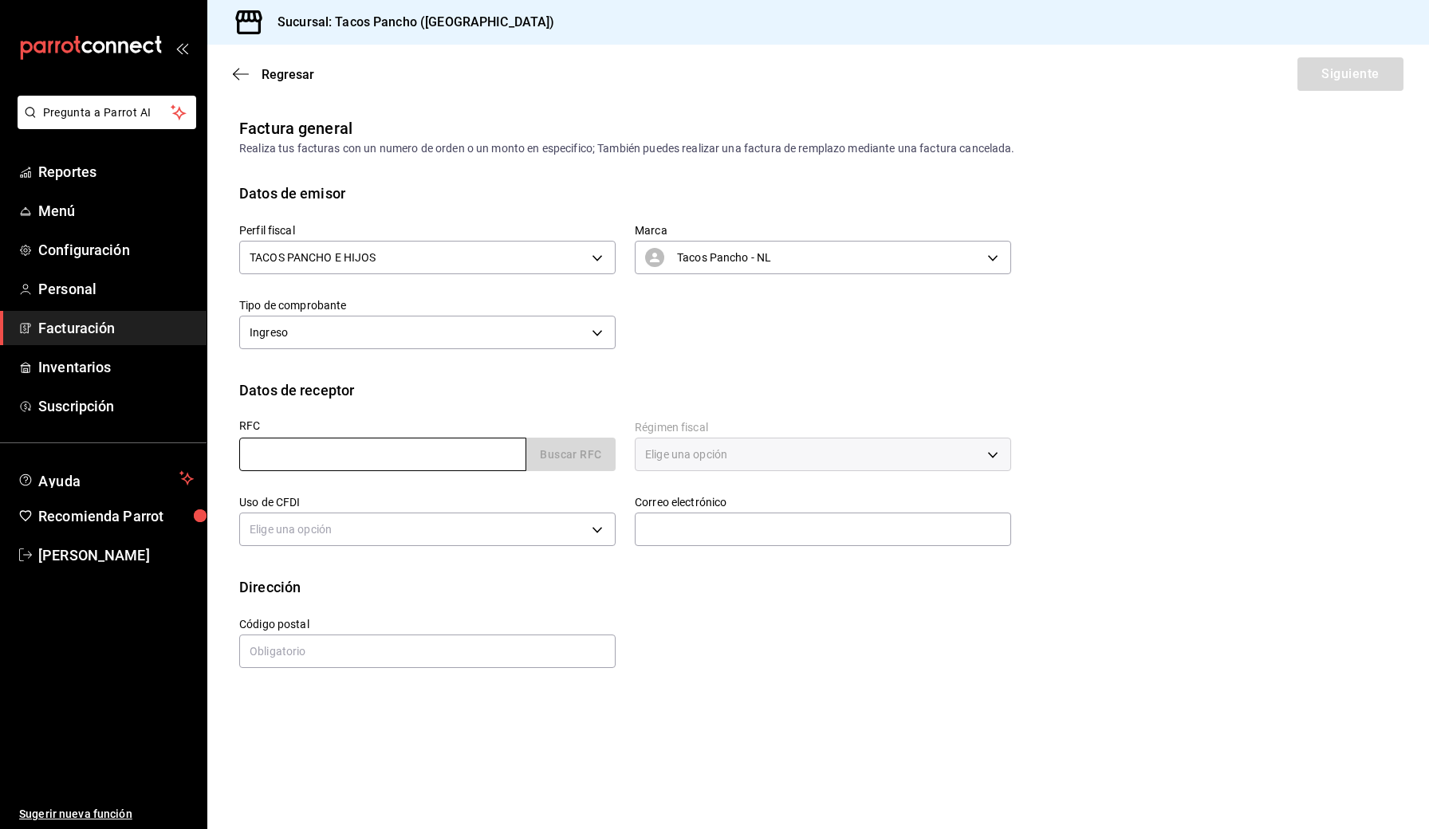
click at [407, 466] on input "text" at bounding box center [382, 454] width 287 height 33
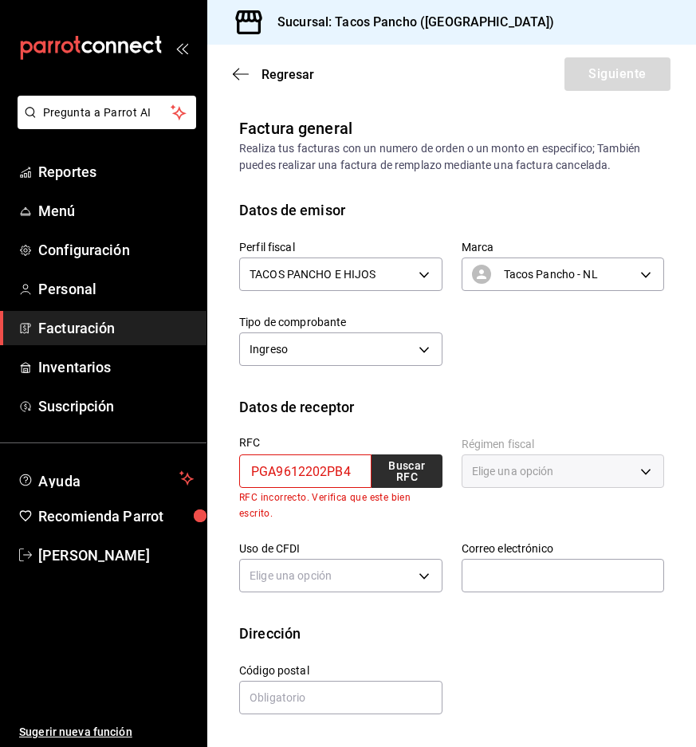
type input "PGA9612202PB4"
click at [418, 468] on button "Buscar RFC" at bounding box center [407, 470] width 71 height 33
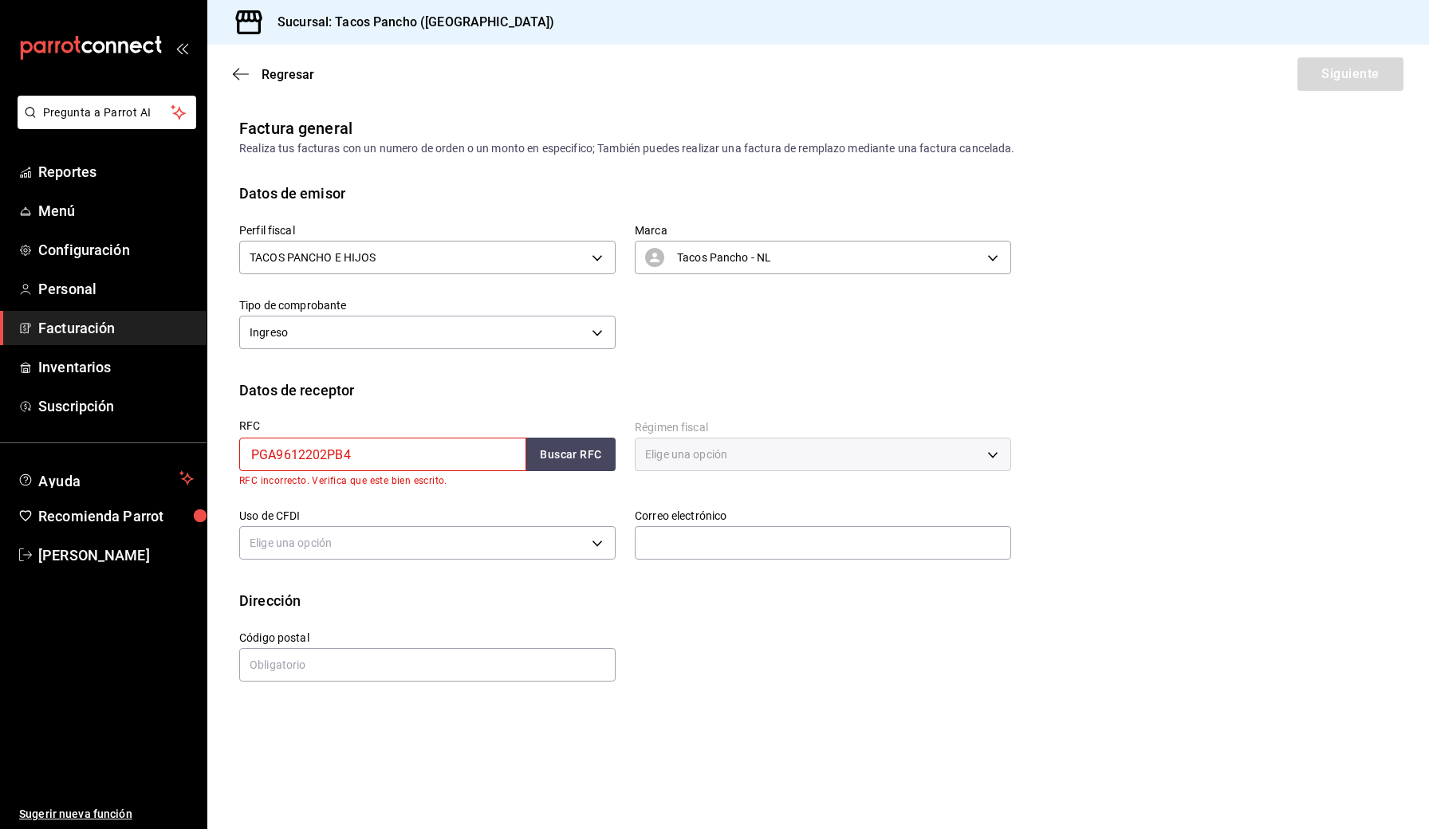
drag, startPoint x: 433, startPoint y: 451, endPoint x: 221, endPoint y: 465, distance: 212.5
click at [234, 462] on div "RFC PGA9612202PB4 Buscar RFC RFC incorrecto. Verifica que este bien escrito." at bounding box center [417, 445] width 395 height 89
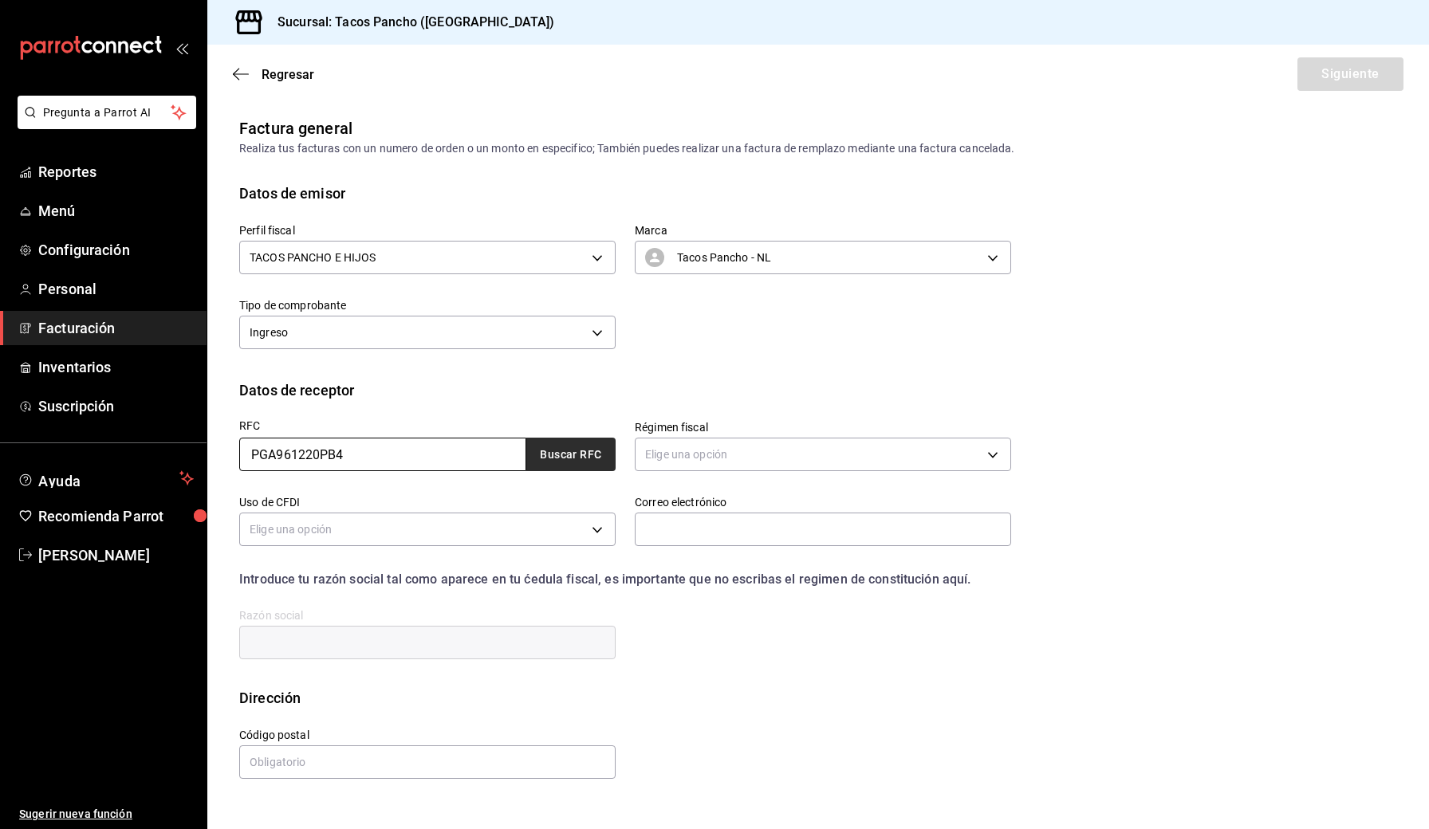
type input "PGA961220PB4"
click at [580, 457] on button "Buscar RFC" at bounding box center [570, 454] width 89 height 33
click at [695, 459] on body "Pregunta a Parrot AI Reportes Menú Configuración Personal Facturación Inventari…" at bounding box center [714, 414] width 1429 height 829
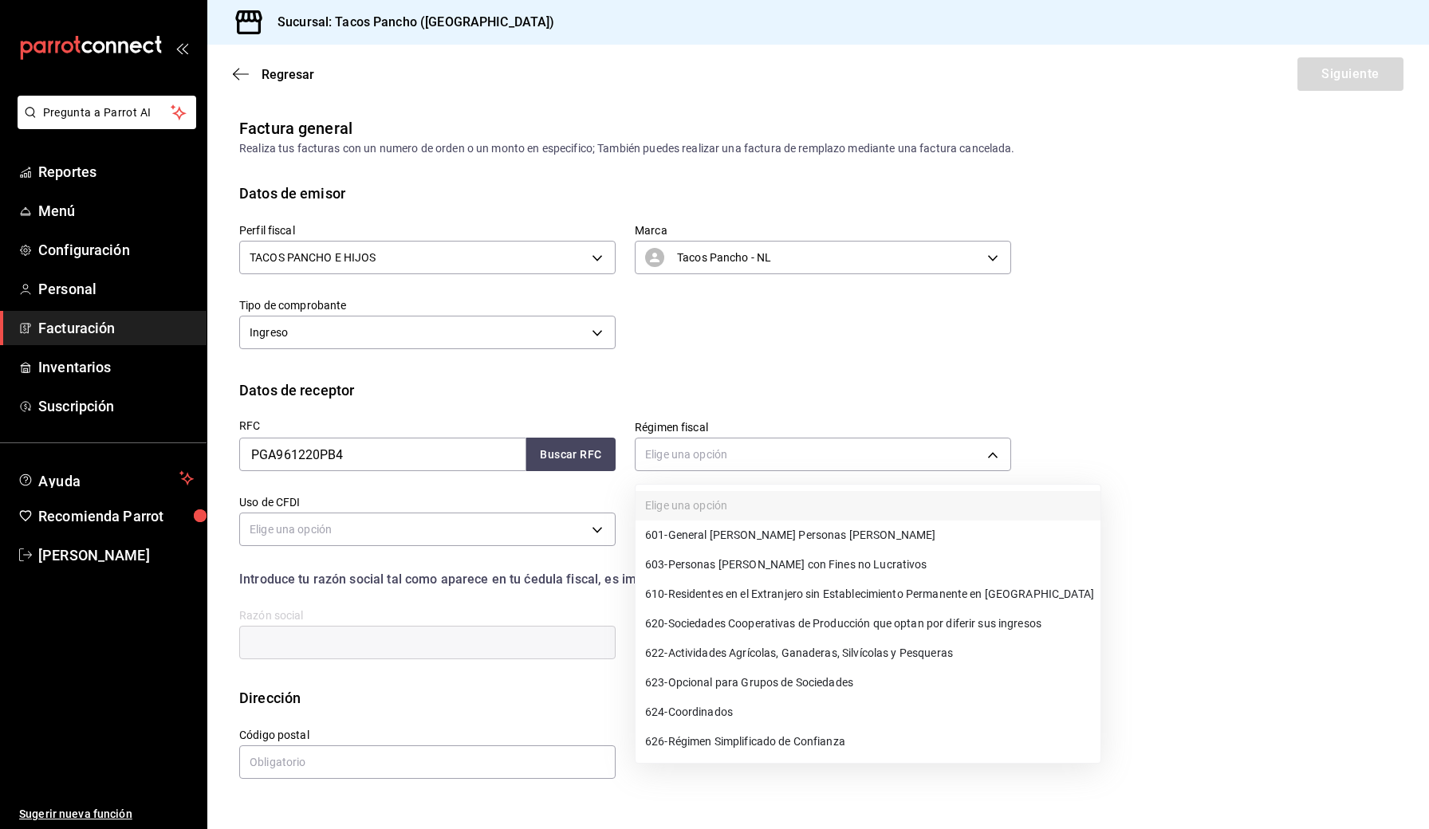
click at [695, 536] on span "601 - General [PERSON_NAME] Personas [PERSON_NAME]" at bounding box center [790, 535] width 290 height 17
type input "601"
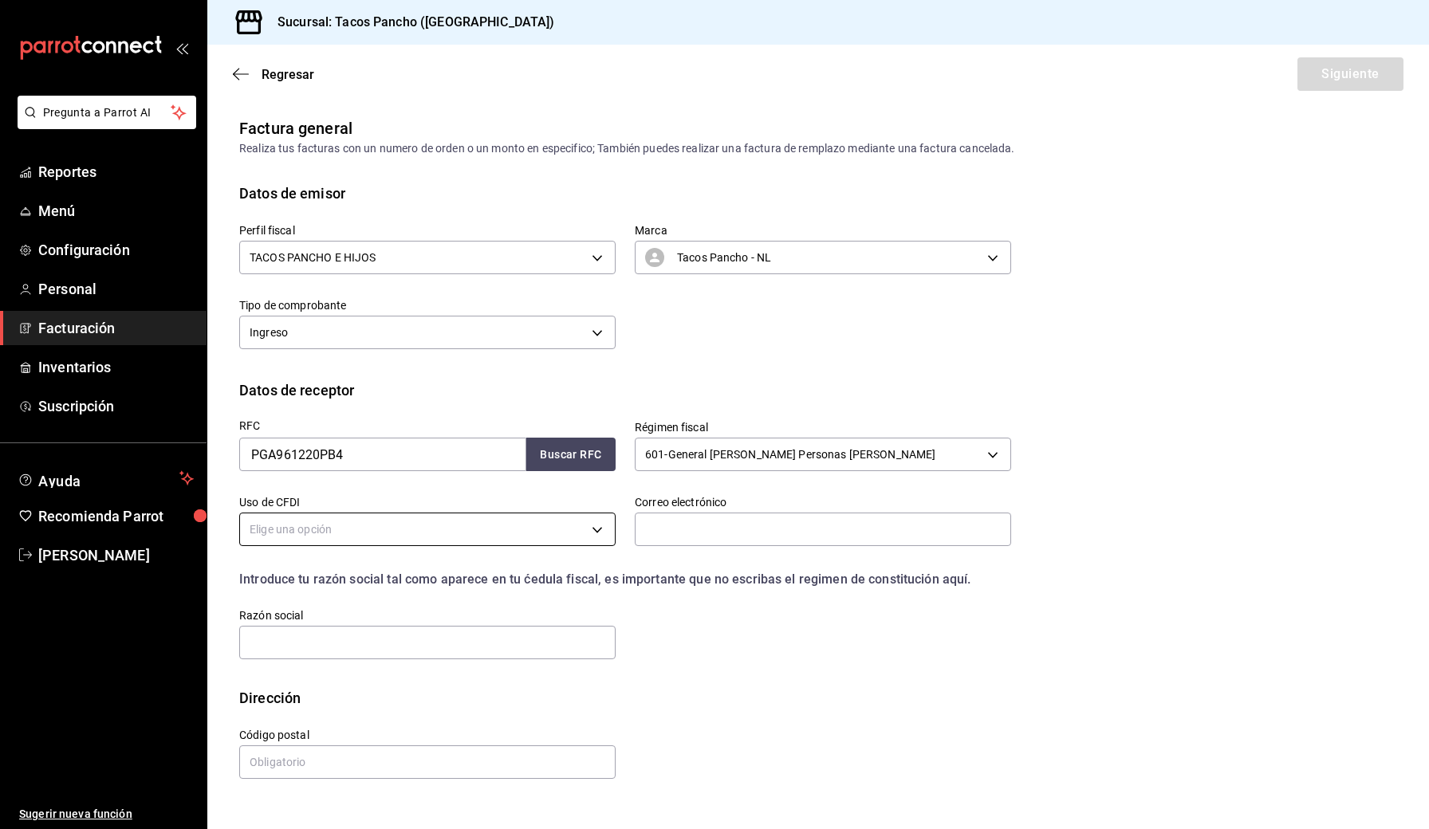
click at [546, 537] on body "Pregunta a Parrot AI Reportes Menú Configuración Personal Facturación Inventari…" at bounding box center [714, 414] width 1429 height 829
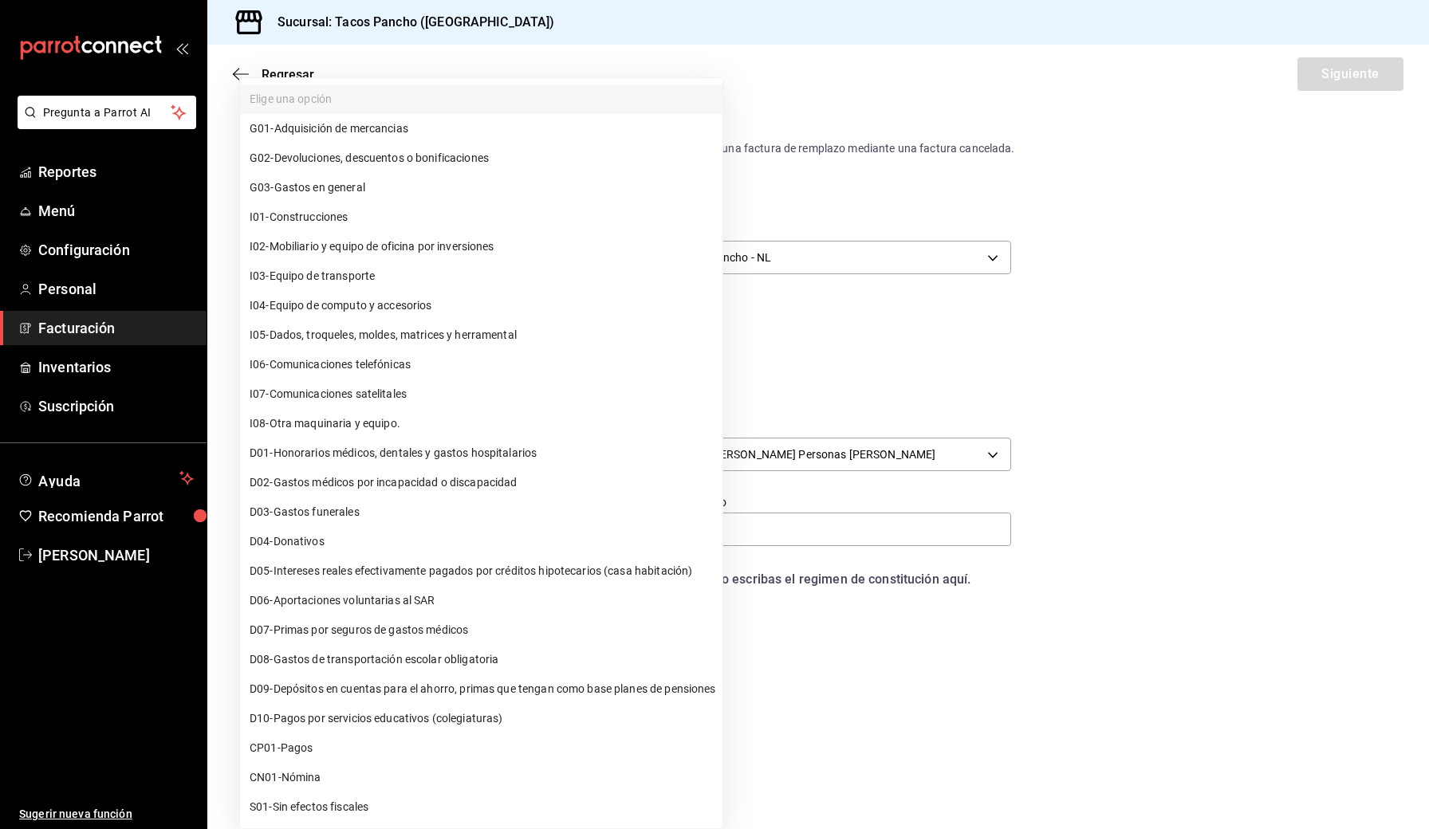
click at [458, 194] on li "G03 - Gastos en general" at bounding box center [481, 188] width 482 height 30
type input "G03"
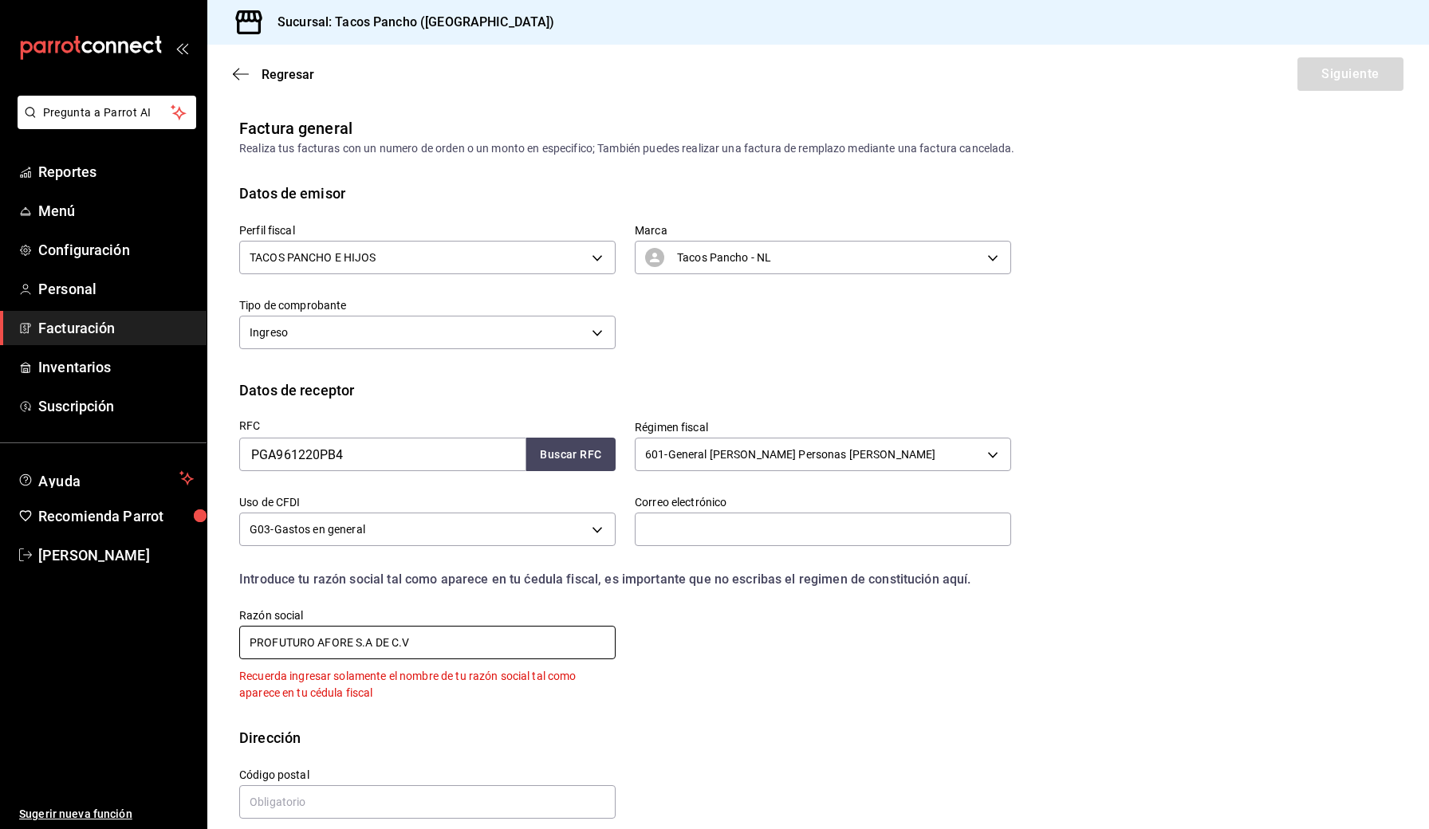
click at [354, 640] on input "PROFUTURO AFORE S.A DE C.V" at bounding box center [427, 642] width 376 height 33
drag, startPoint x: 470, startPoint y: 730, endPoint x: 469, endPoint y: 712, distance: 18.4
click at [470, 730] on div "Dirección" at bounding box center [818, 738] width 1158 height 22
click at [439, 646] on input "PROFUTURO AFORE, S.A DE C.V" at bounding box center [427, 642] width 376 height 33
click at [378, 639] on input "PROFUTURO AFORE, S.A DE C.V" at bounding box center [427, 642] width 376 height 33
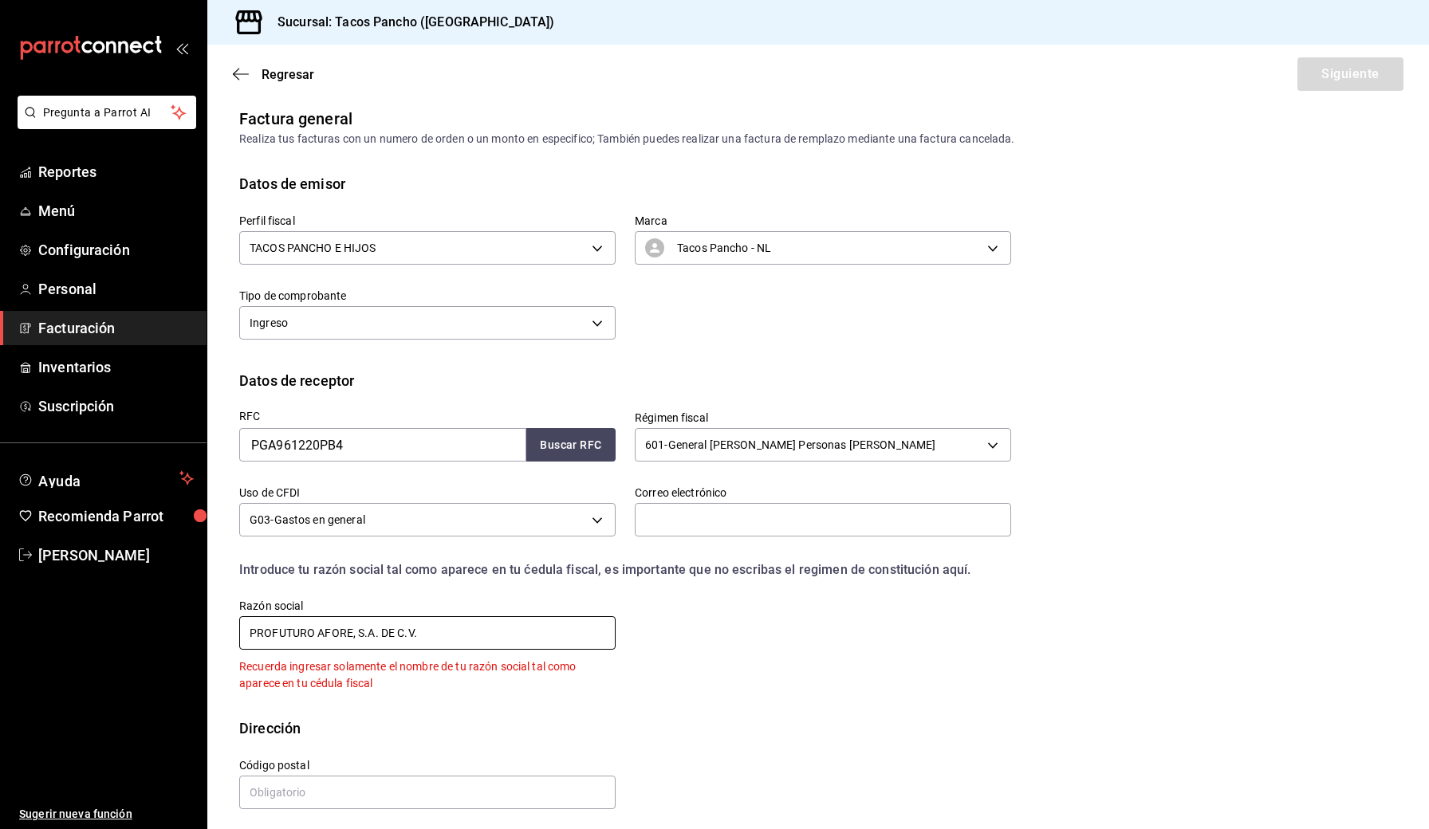
scroll to position [18, 0]
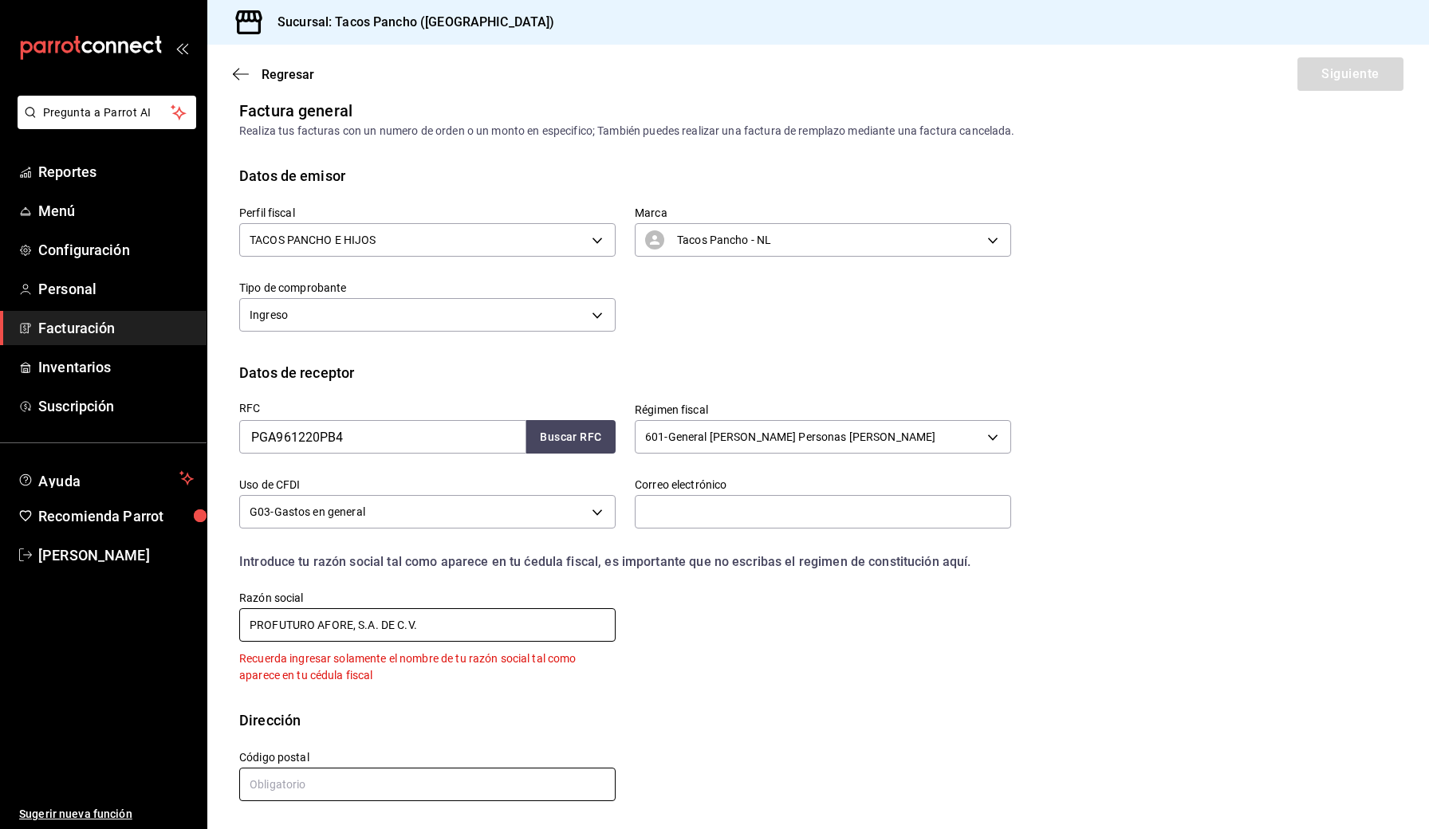
type input "PROFUTURO AFORE, S.A. DE C.V."
type input "01010"
paste input "[PERSON_NAME][EMAIL_ADDRESS][PERSON_NAME][DOMAIN_NAME]"
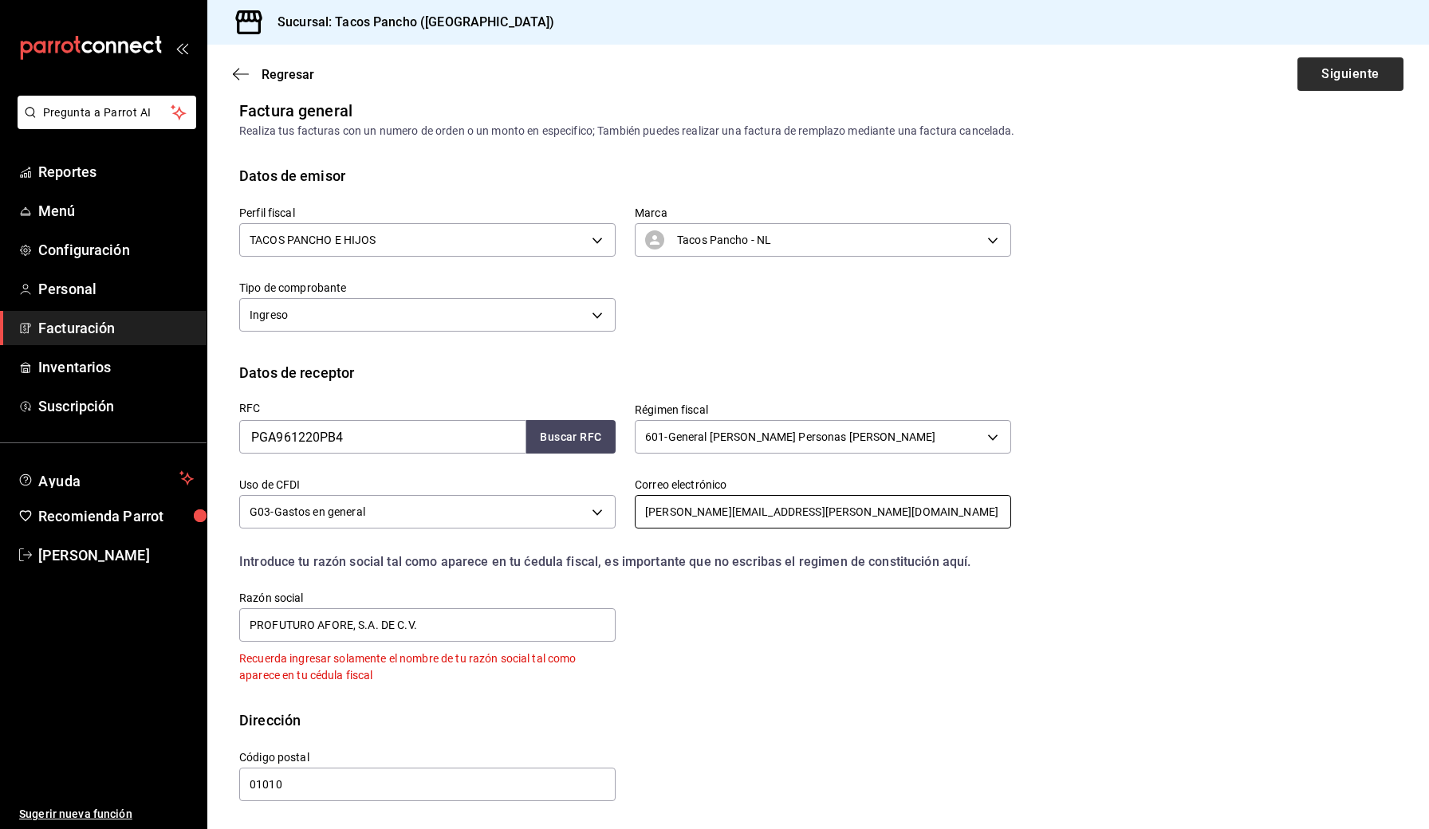
type input "[PERSON_NAME][EMAIL_ADDRESS][PERSON_NAME][DOMAIN_NAME]"
click at [695, 81] on button "Siguiente" at bounding box center [1350, 73] width 106 height 33
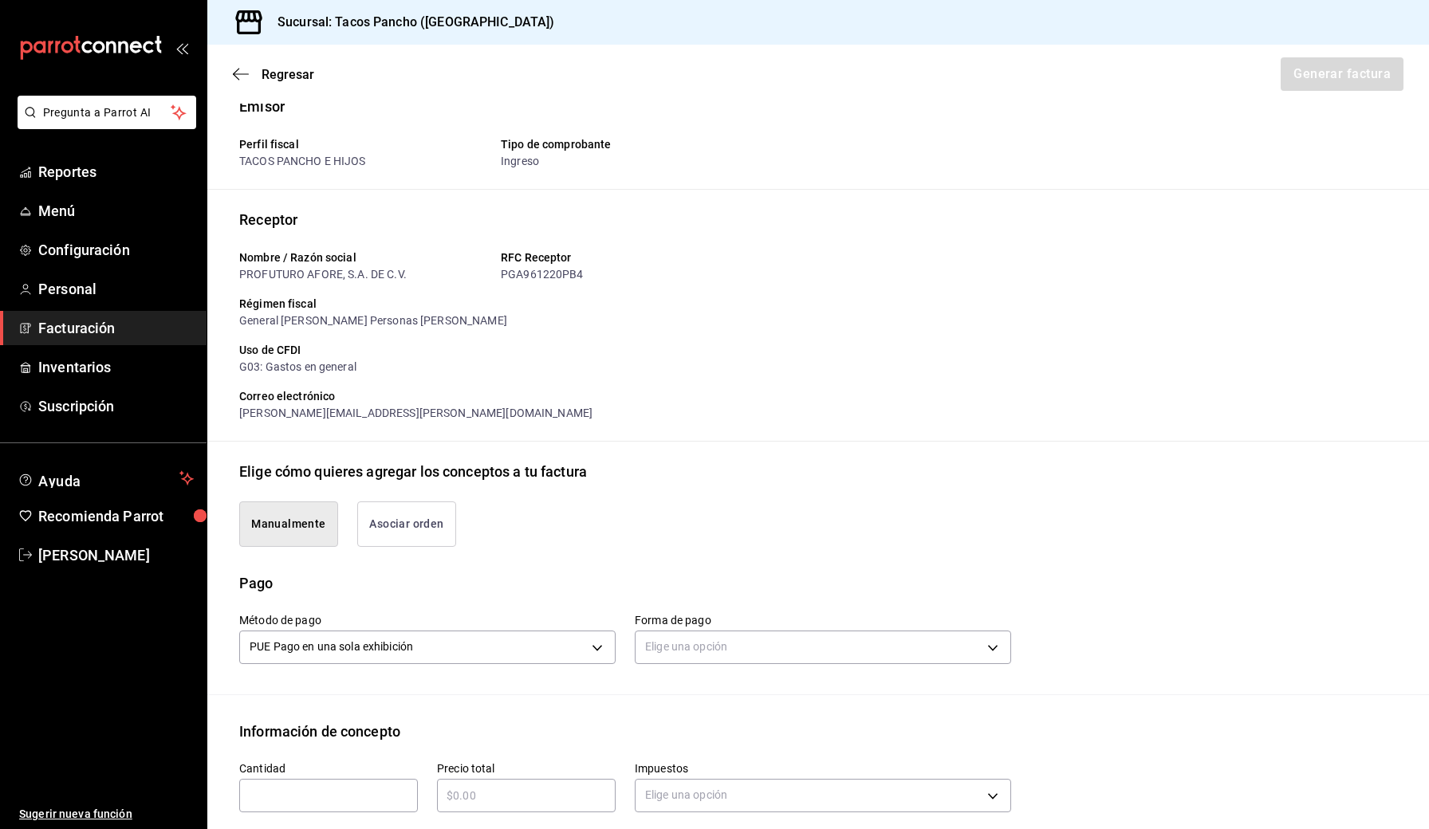
scroll to position [30, 0]
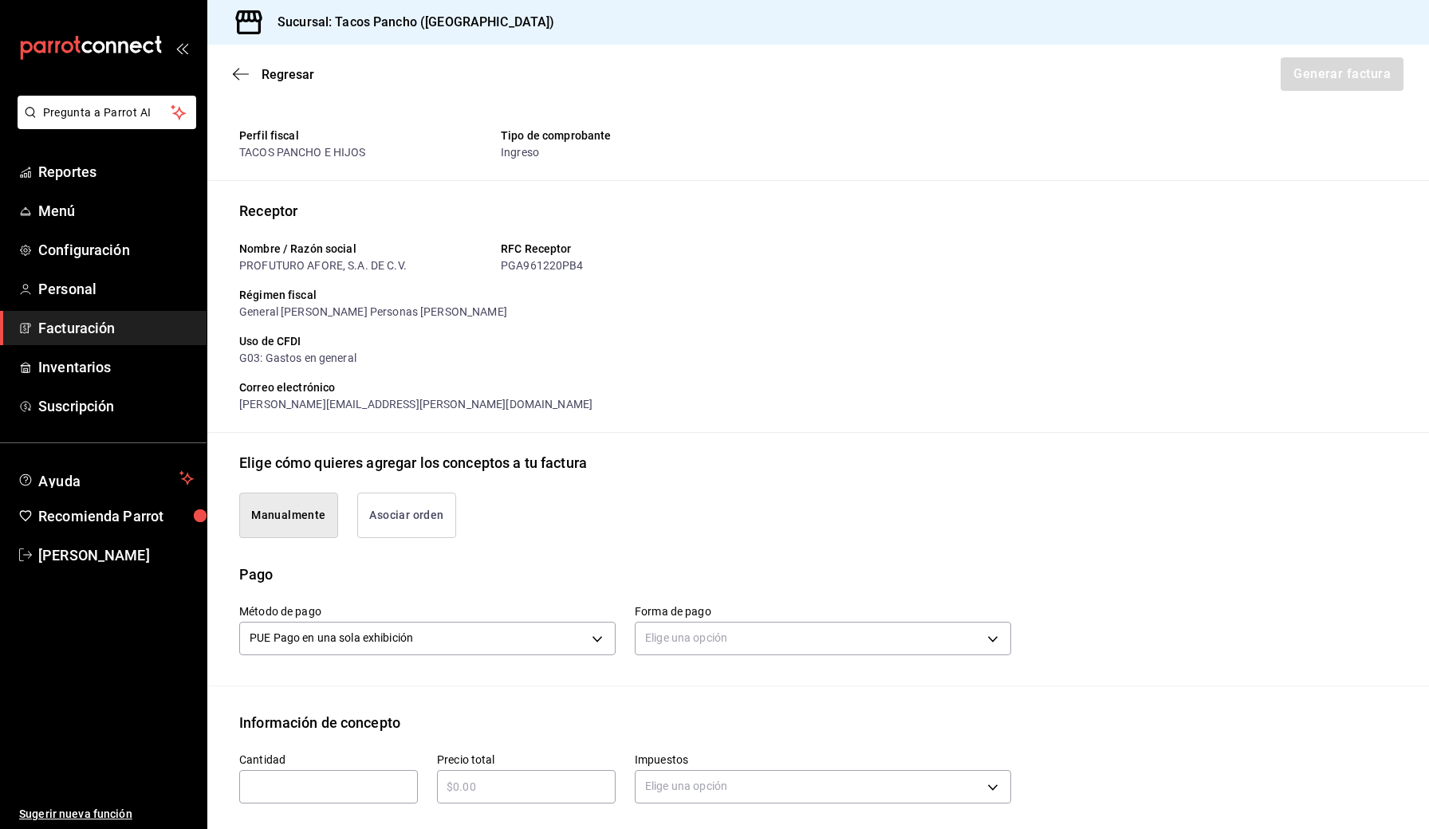
click at [419, 517] on button "Asociar orden" at bounding box center [406, 515] width 99 height 45
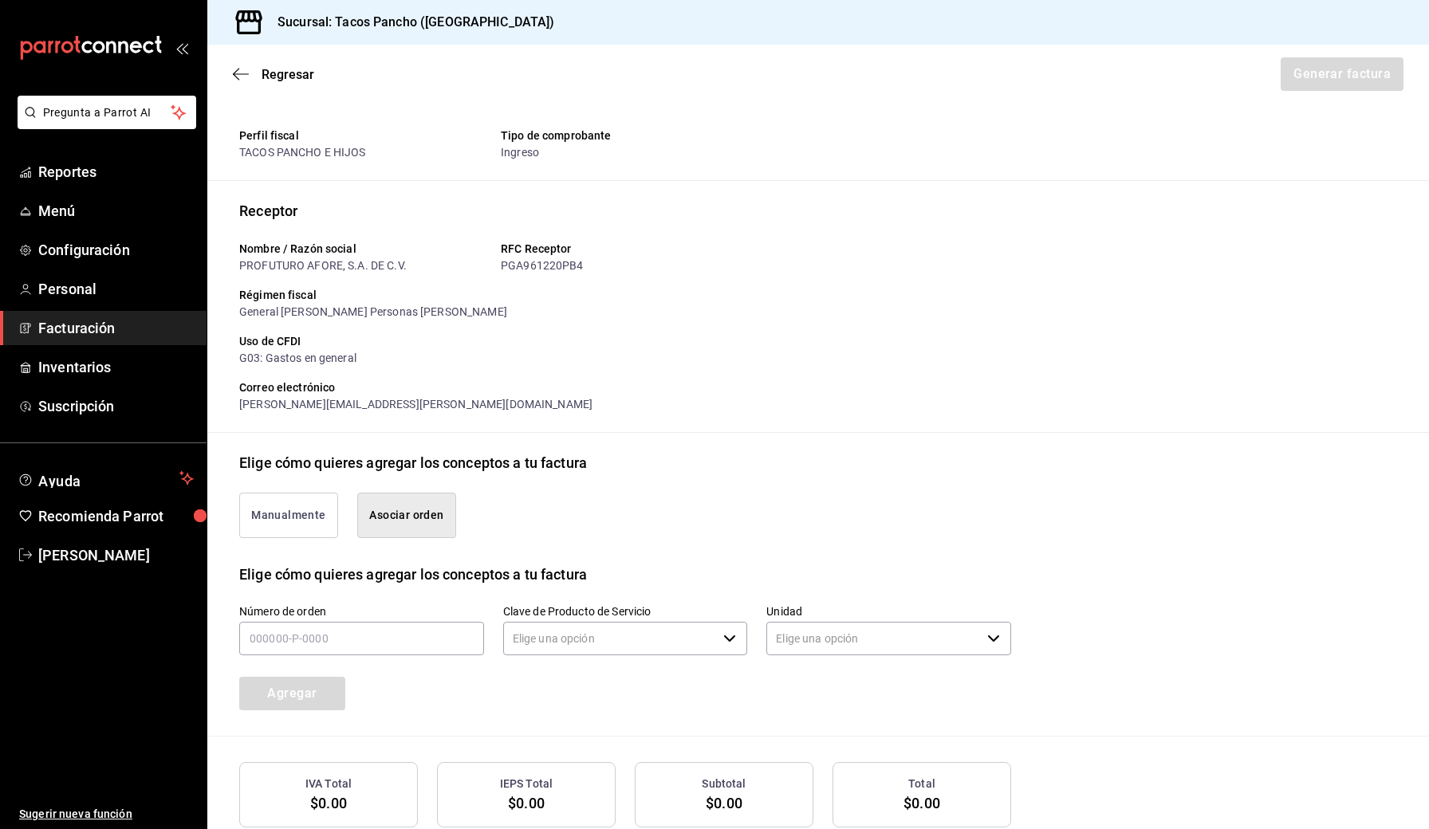
type input "90101500 - Establecimientos para comer y beber"
type input "E48 - Unidad de Servicio"
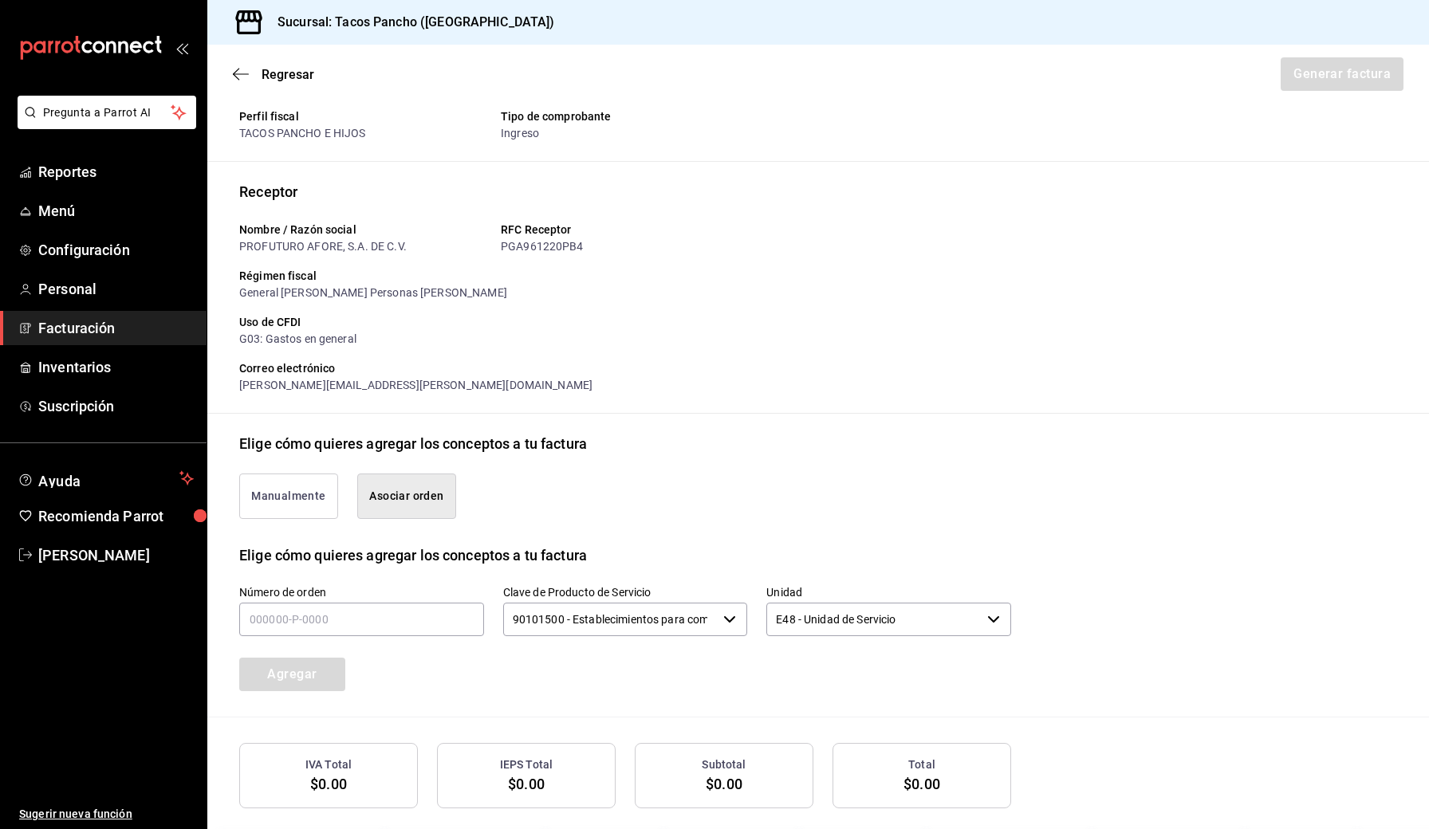
click at [388, 636] on div "Número de orden" at bounding box center [361, 611] width 245 height 53
click at [388, 612] on input "text" at bounding box center [361, 619] width 245 height 33
type input "060925-p-0208"
click at [305, 683] on button "Agregar" at bounding box center [292, 674] width 106 height 33
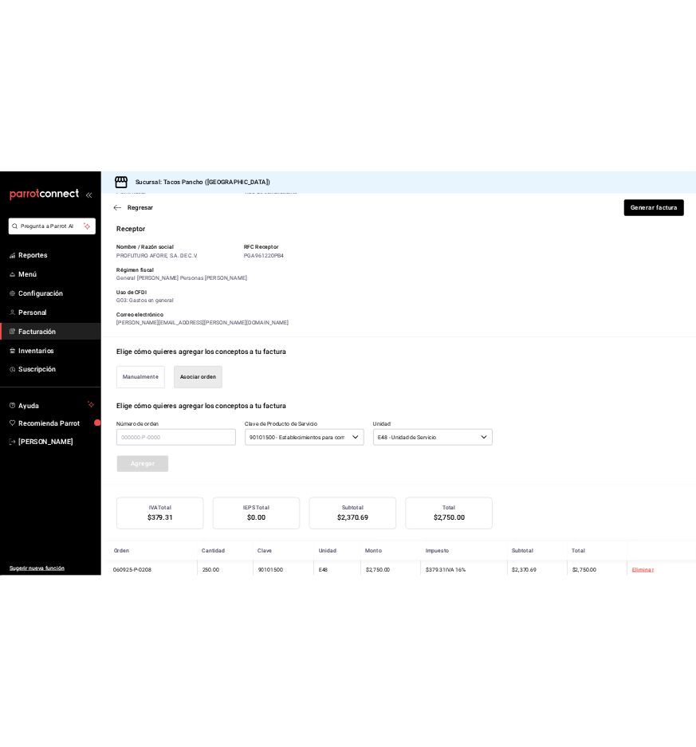
scroll to position [162, 0]
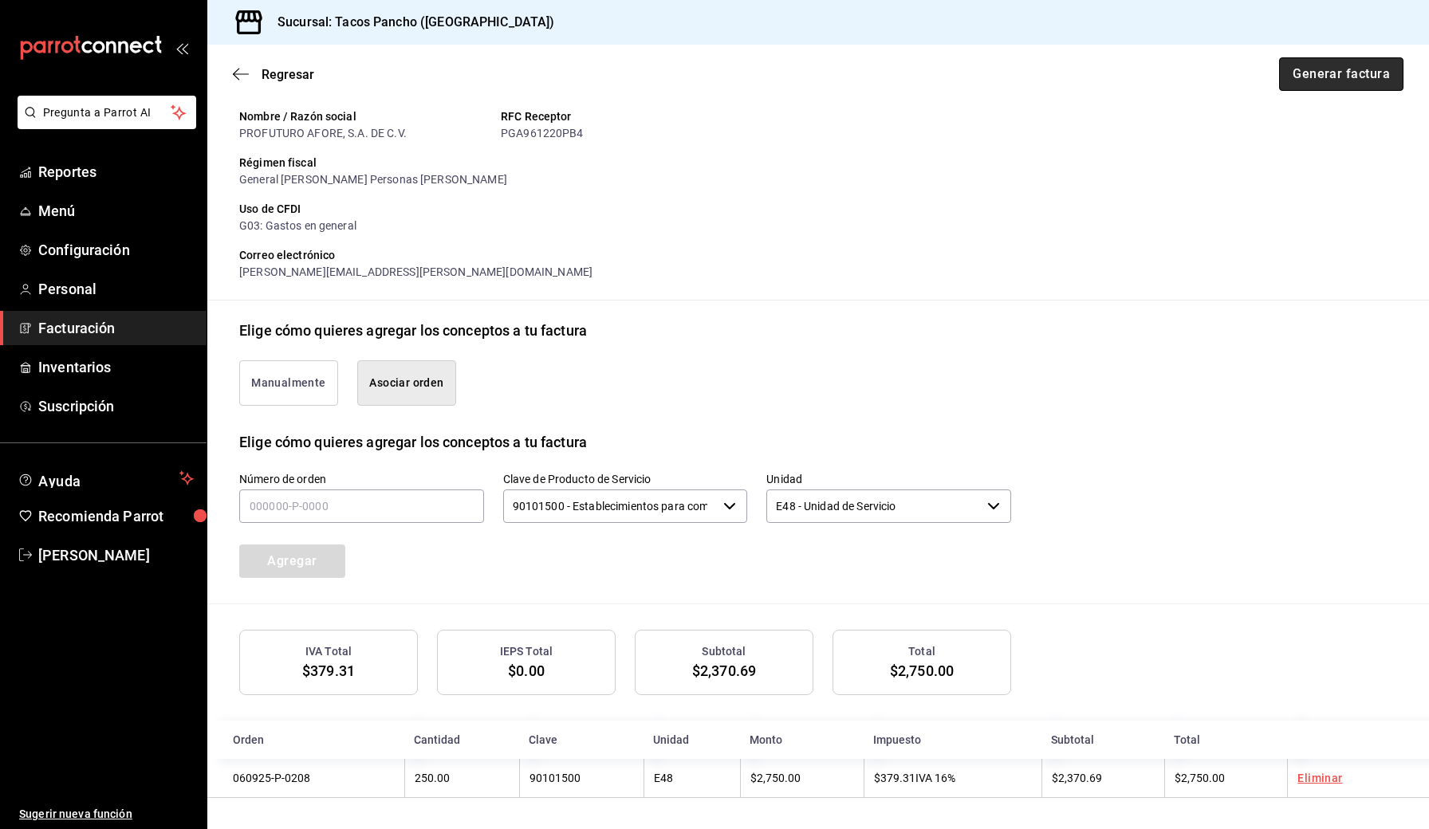
click at [695, 80] on button "Generar factura" at bounding box center [1341, 73] width 124 height 33
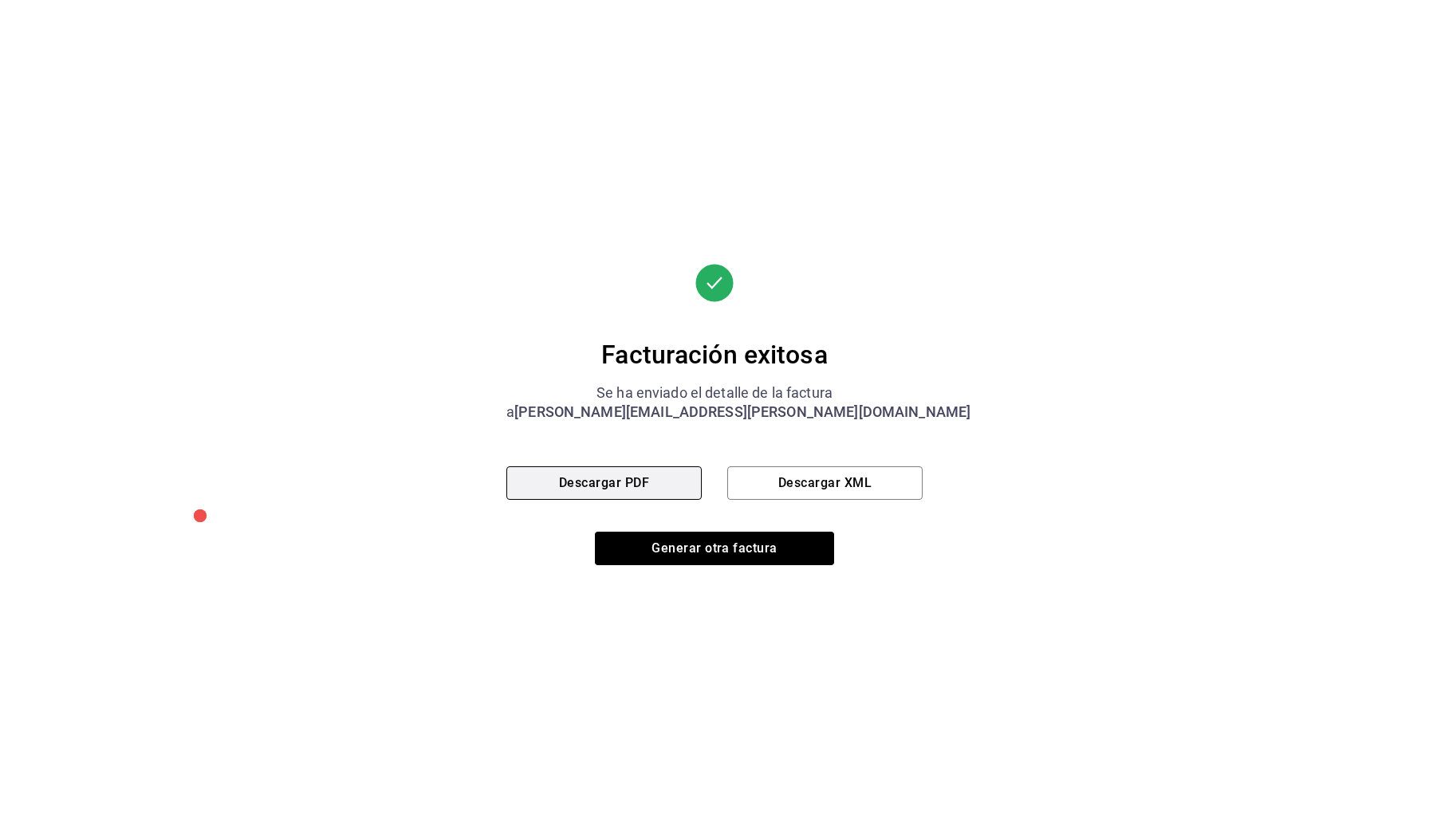
click at [631, 489] on button "Descargar PDF" at bounding box center [603, 482] width 195 height 33
